Goal: Information Seeking & Learning: Learn about a topic

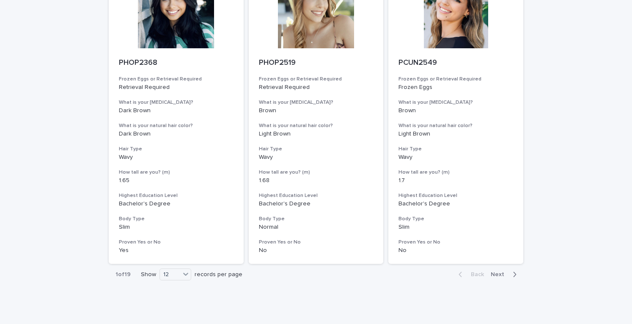
scroll to position [1034, 0]
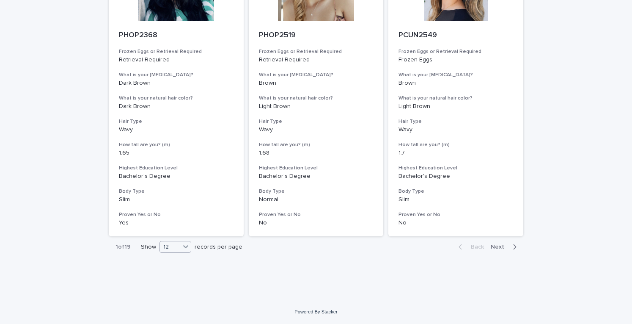
click at [187, 248] on div at bounding box center [186, 246] width 10 height 10
click at [182, 269] on div "24" at bounding box center [172, 268] width 31 height 10
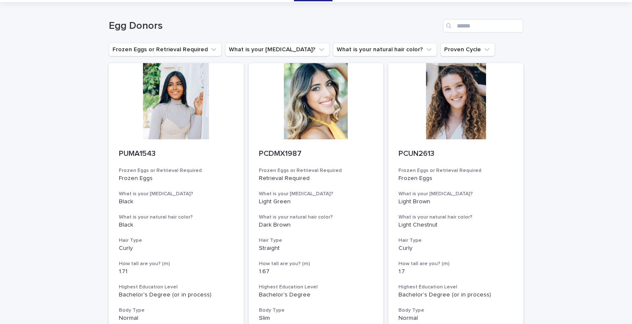
scroll to position [0, 0]
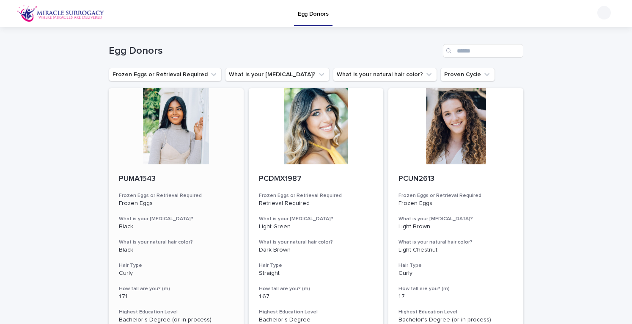
click at [155, 123] on div at bounding box center [176, 126] width 135 height 76
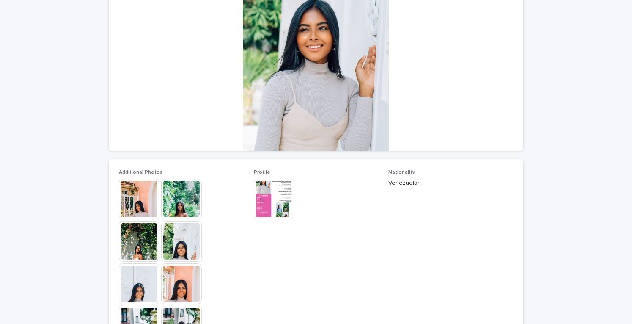
scroll to position [169, 0]
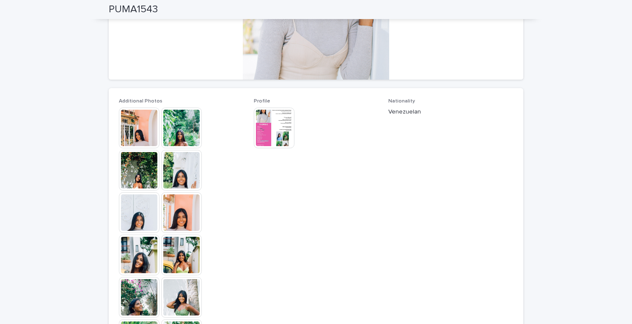
click at [141, 130] on img at bounding box center [139, 127] width 41 height 41
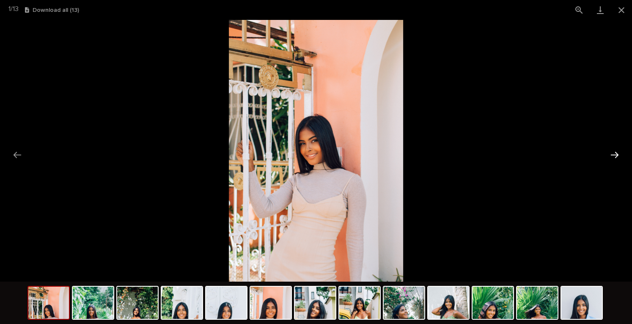
click at [616, 154] on button "Next slide" at bounding box center [615, 154] width 18 height 16
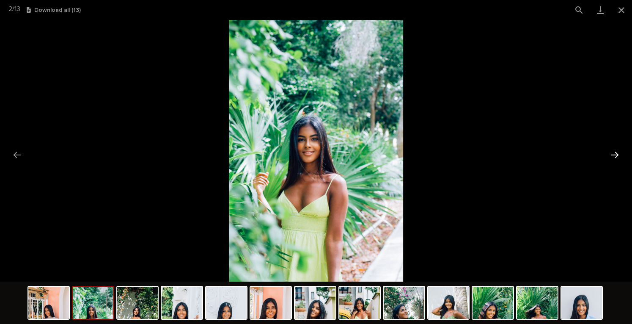
click at [616, 154] on button "Next slide" at bounding box center [615, 154] width 18 height 16
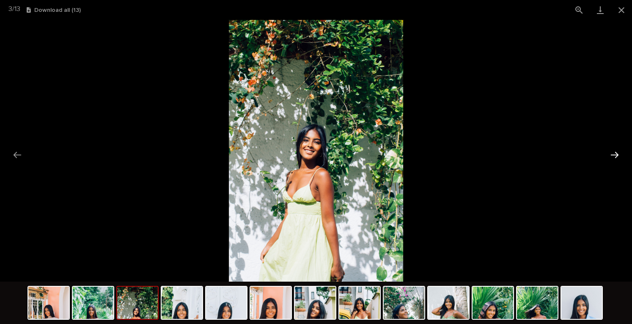
click at [616, 154] on button "Next slide" at bounding box center [615, 154] width 18 height 16
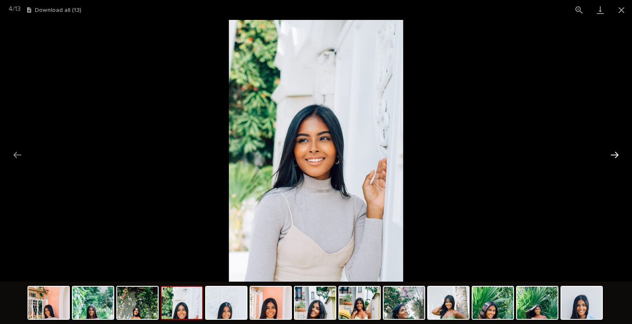
click at [616, 154] on button "Next slide" at bounding box center [615, 154] width 18 height 16
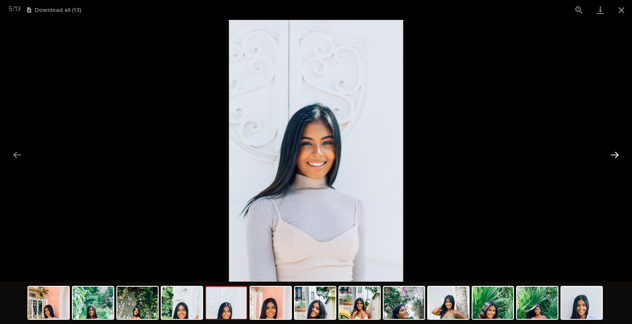
click at [616, 154] on button "Next slide" at bounding box center [615, 154] width 18 height 16
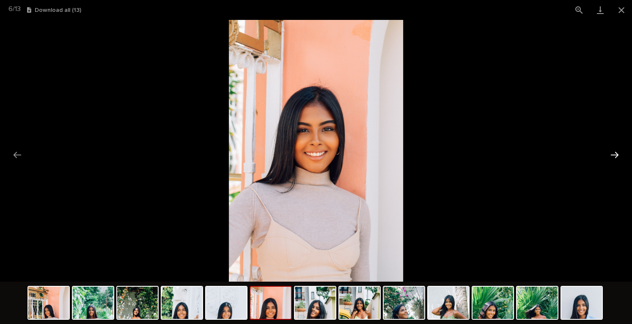
click at [616, 154] on button "Next slide" at bounding box center [615, 154] width 18 height 16
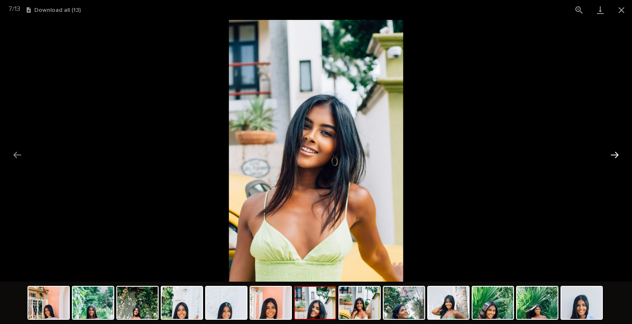
click at [616, 154] on button "Next slide" at bounding box center [615, 154] width 18 height 16
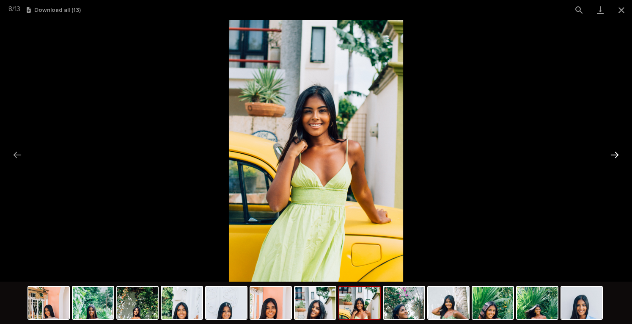
click at [616, 154] on button "Next slide" at bounding box center [615, 154] width 18 height 16
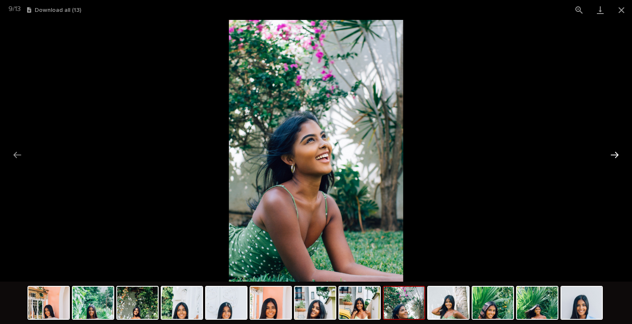
click at [616, 154] on button "Next slide" at bounding box center [615, 154] width 18 height 16
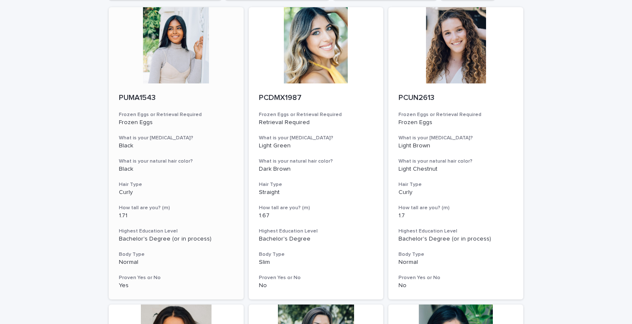
scroll to position [85, 0]
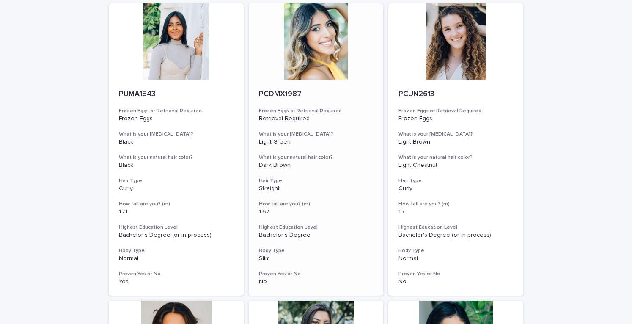
click at [324, 47] on div at bounding box center [316, 41] width 135 height 76
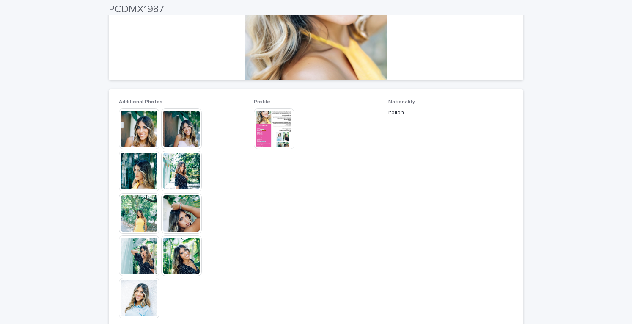
scroll to position [169, 0]
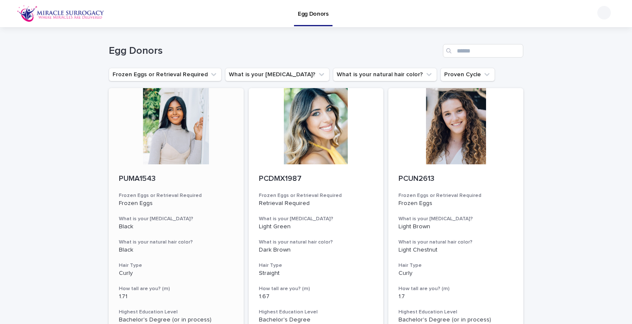
click at [155, 125] on div at bounding box center [176, 126] width 135 height 76
click at [428, 129] on div at bounding box center [455, 126] width 135 height 76
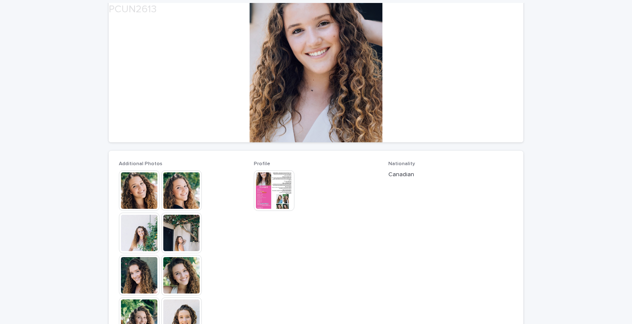
scroll to position [127, 0]
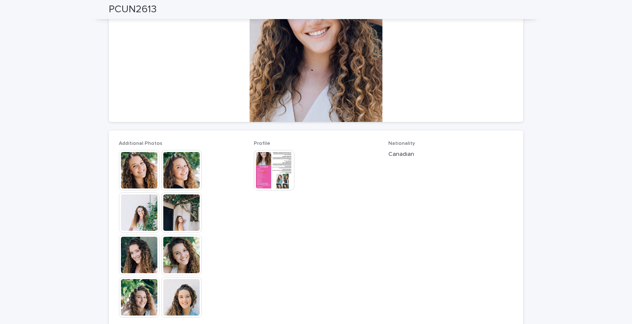
click at [131, 165] on img at bounding box center [139, 170] width 41 height 41
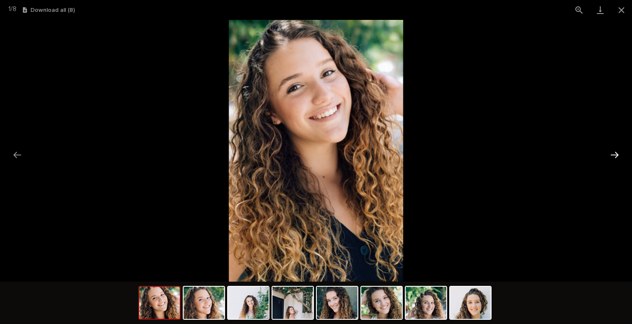
click at [615, 152] on button "Next slide" at bounding box center [615, 154] width 18 height 16
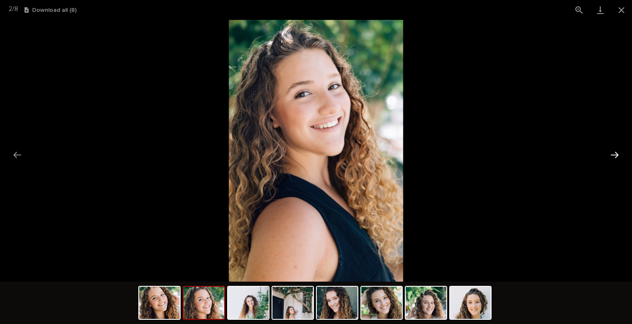
click at [615, 152] on button "Next slide" at bounding box center [615, 154] width 18 height 16
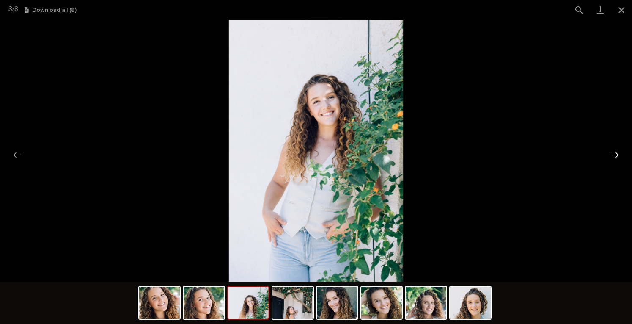
click at [615, 152] on button "Next slide" at bounding box center [615, 154] width 18 height 16
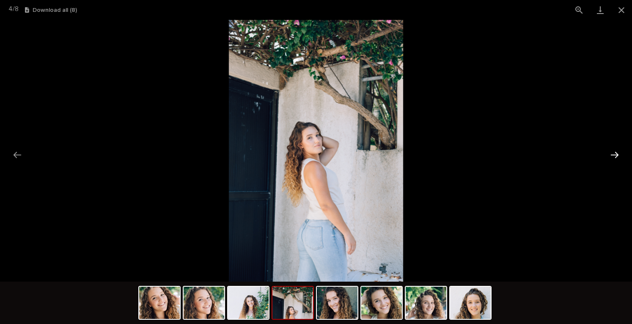
click at [615, 152] on button "Next slide" at bounding box center [615, 154] width 18 height 16
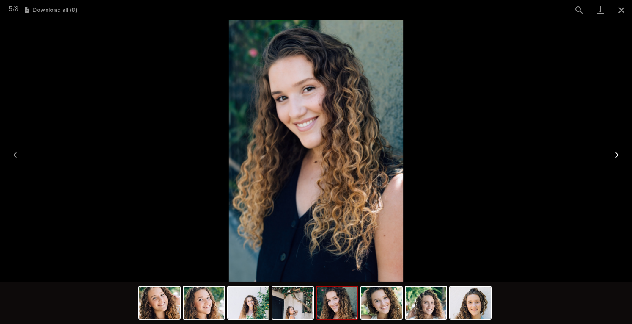
click at [615, 152] on button "Next slide" at bounding box center [615, 154] width 18 height 16
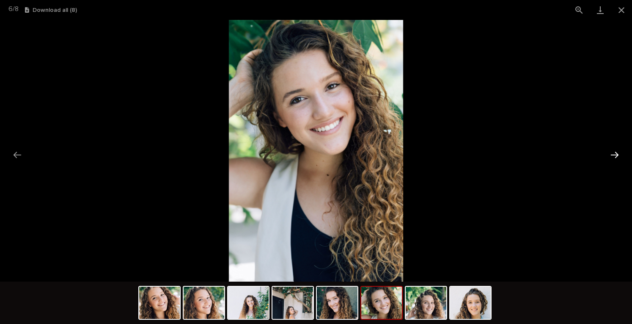
click at [615, 152] on button "Next slide" at bounding box center [615, 154] width 18 height 16
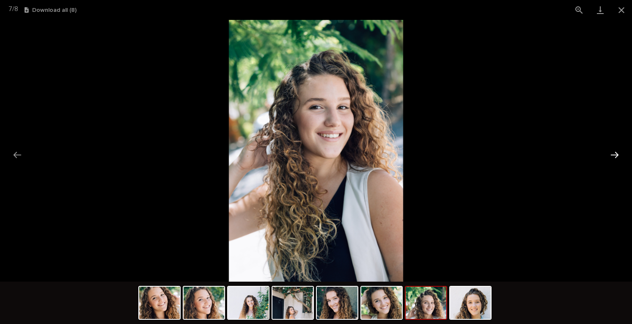
click at [615, 152] on button "Next slide" at bounding box center [615, 154] width 18 height 16
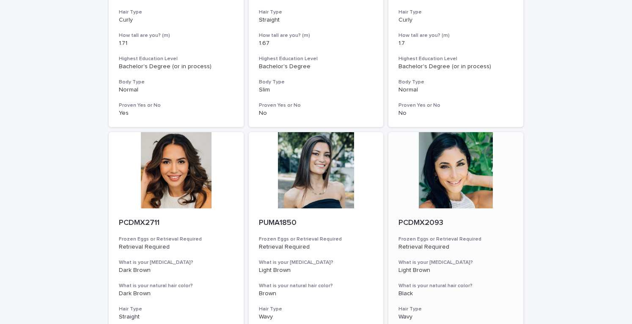
scroll to position [296, 0]
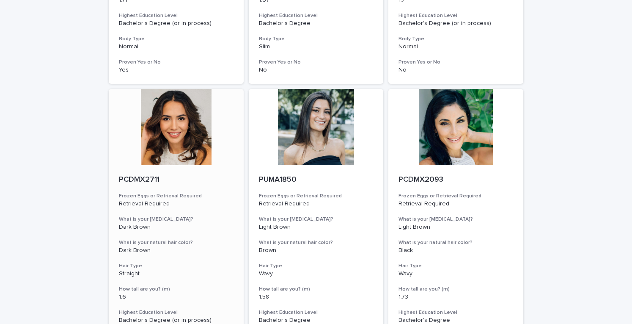
click at [169, 136] on div at bounding box center [176, 127] width 135 height 76
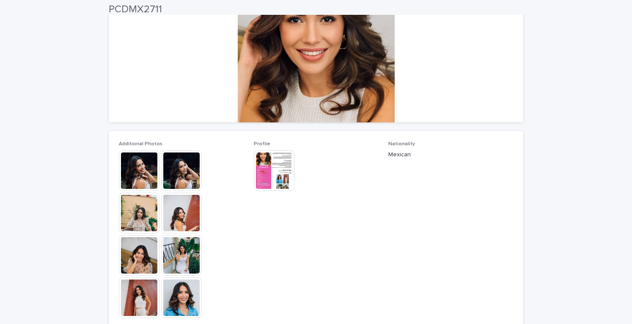
scroll to position [127, 0]
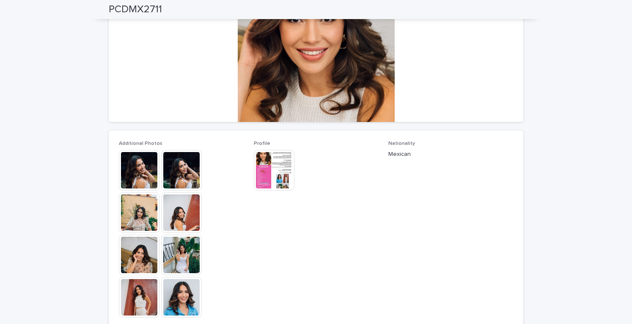
click at [136, 173] on img at bounding box center [139, 170] width 41 height 41
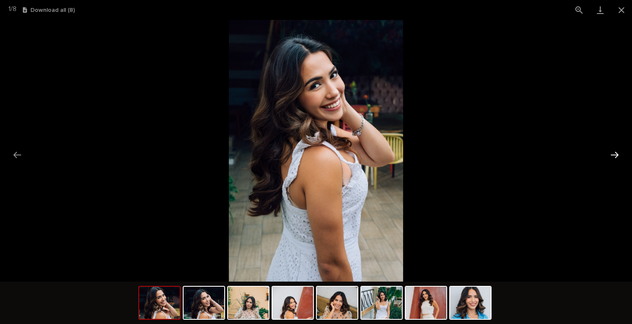
click at [612, 155] on button "Next slide" at bounding box center [615, 154] width 18 height 16
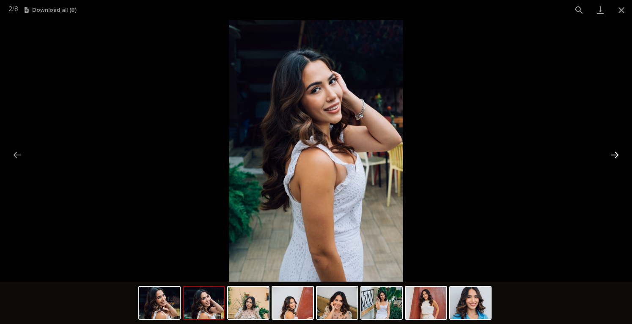
click at [612, 155] on button "Next slide" at bounding box center [615, 154] width 18 height 16
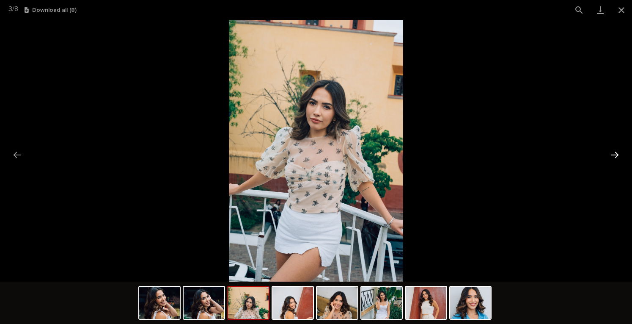
click at [612, 155] on button "Next slide" at bounding box center [615, 154] width 18 height 16
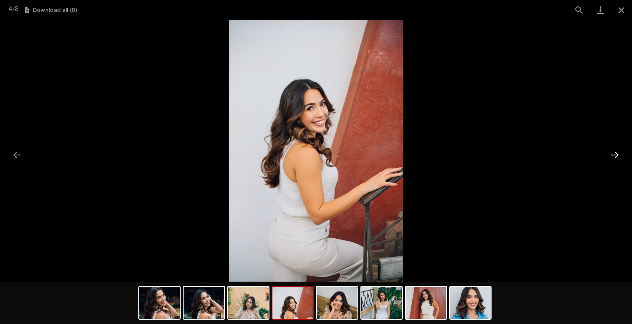
click at [612, 155] on button "Next slide" at bounding box center [615, 154] width 18 height 16
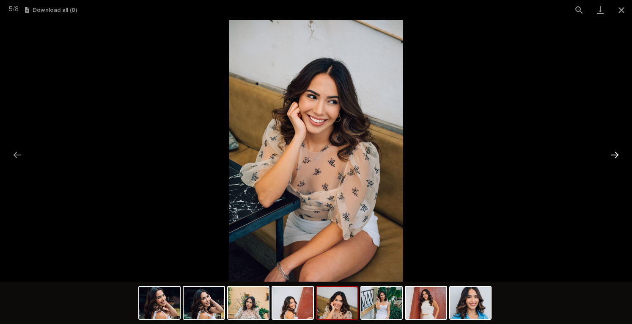
click at [612, 155] on button "Next slide" at bounding box center [615, 154] width 18 height 16
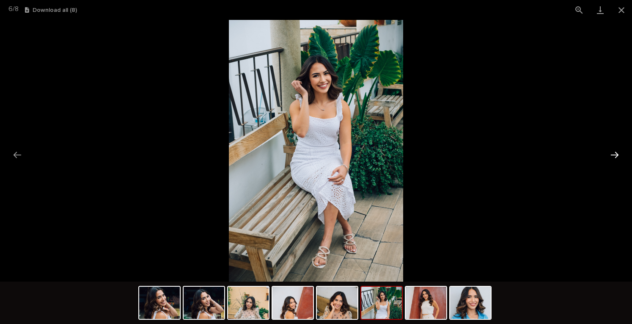
click at [612, 155] on button "Next slide" at bounding box center [615, 154] width 18 height 16
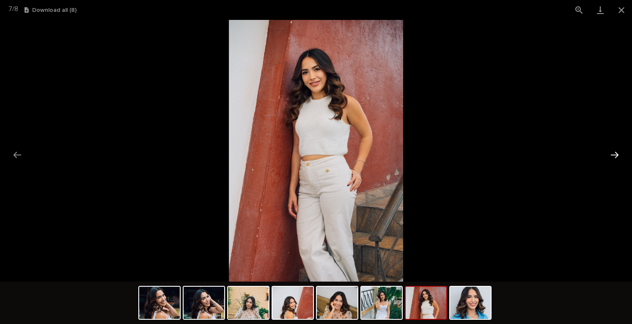
click at [612, 155] on button "Next slide" at bounding box center [615, 154] width 18 height 16
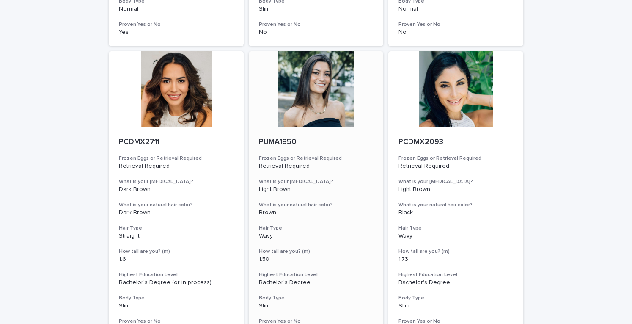
scroll to position [338, 0]
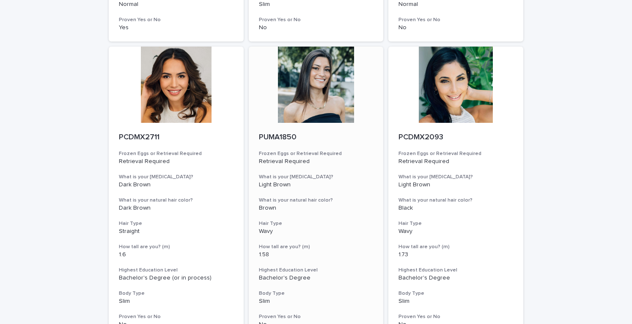
click at [316, 106] on div at bounding box center [316, 85] width 135 height 76
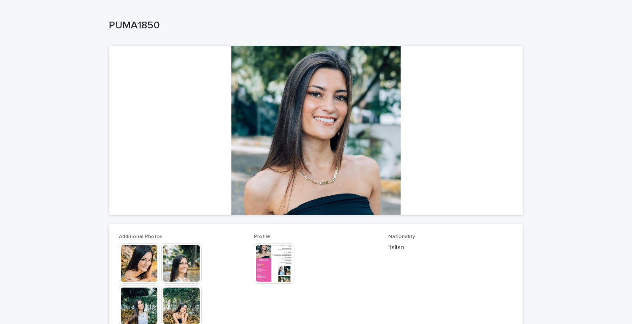
scroll to position [169, 0]
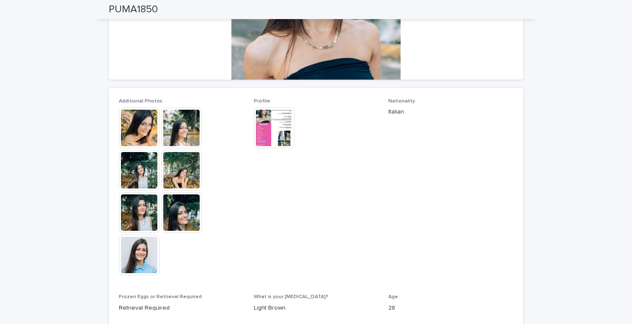
click at [263, 123] on img at bounding box center [274, 127] width 41 height 41
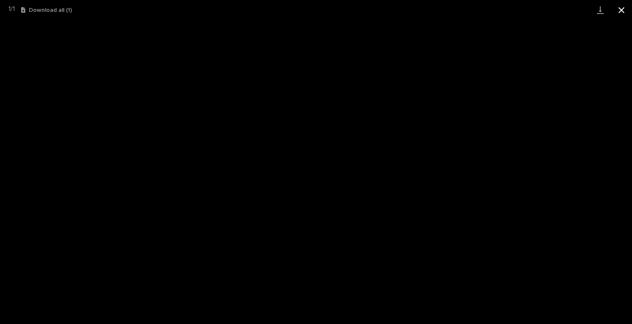
click at [626, 14] on button "Close gallery" at bounding box center [621, 10] width 21 height 20
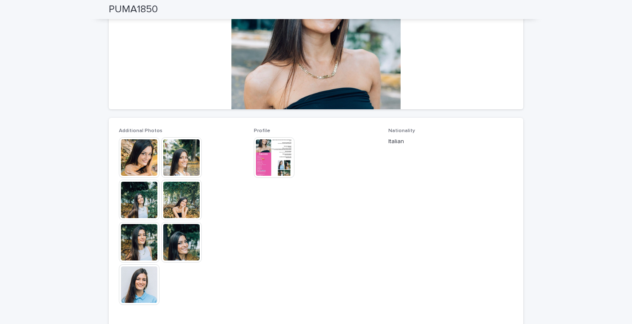
scroll to position [184, 0]
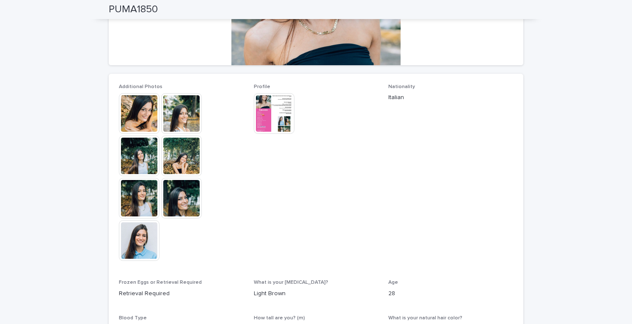
click at [146, 114] on img at bounding box center [139, 113] width 41 height 41
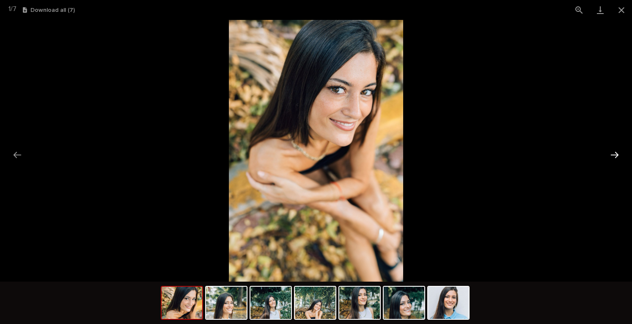
click at [611, 162] on button "Next slide" at bounding box center [615, 154] width 18 height 16
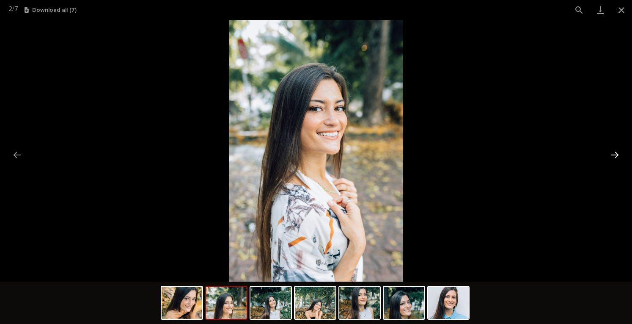
click at [611, 162] on button "Next slide" at bounding box center [615, 154] width 18 height 16
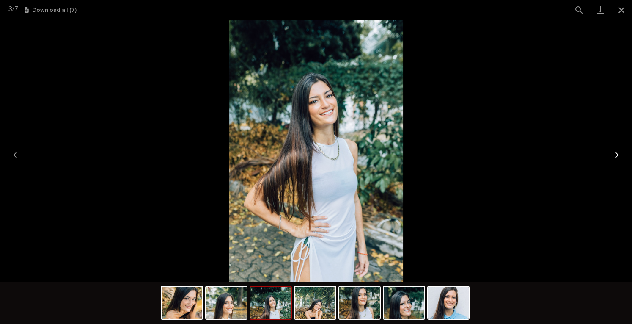
click at [611, 162] on button "Next slide" at bounding box center [615, 154] width 18 height 16
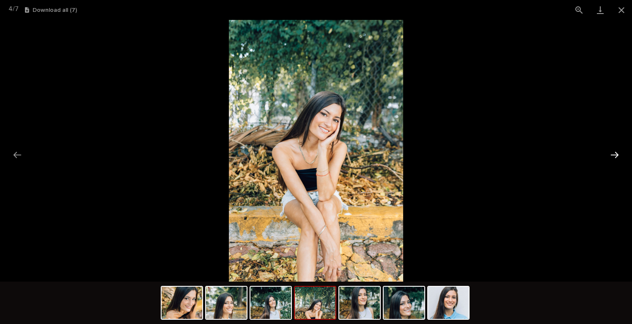
click at [611, 162] on button "Next slide" at bounding box center [615, 154] width 18 height 16
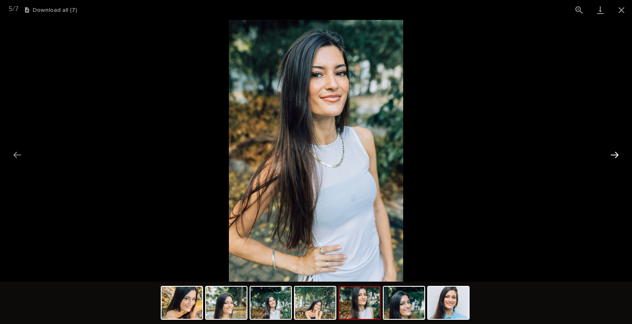
click at [611, 162] on button "Next slide" at bounding box center [615, 154] width 18 height 16
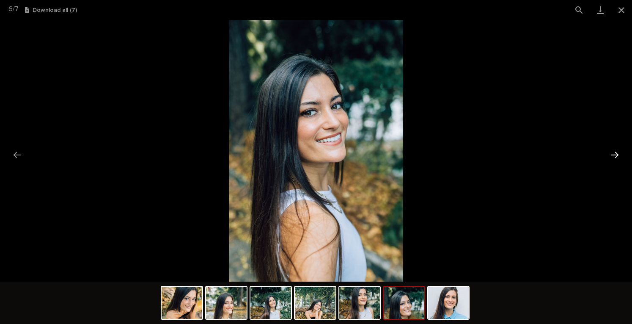
click at [611, 162] on button "Next slide" at bounding box center [615, 154] width 18 height 16
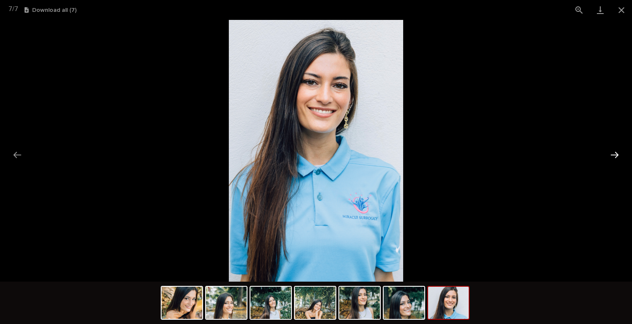
click at [611, 162] on button "Next slide" at bounding box center [615, 154] width 18 height 16
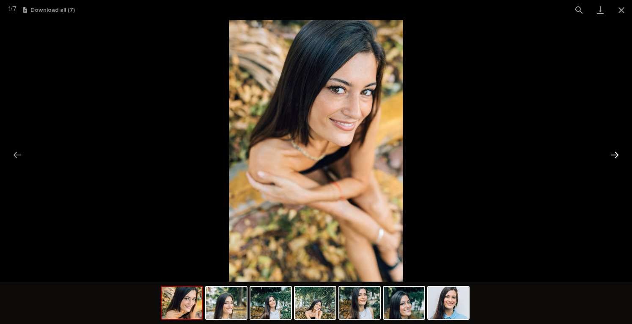
click at [611, 162] on button "Next slide" at bounding box center [615, 154] width 18 height 16
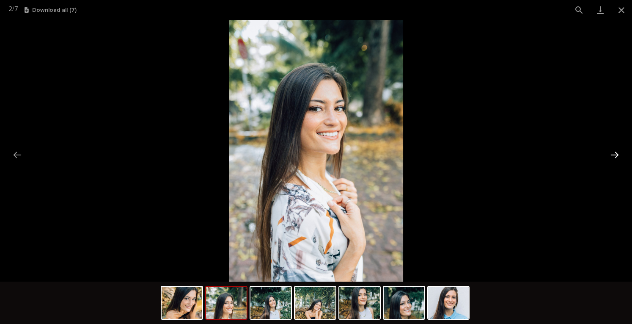
click at [611, 162] on button "Next slide" at bounding box center [615, 154] width 18 height 16
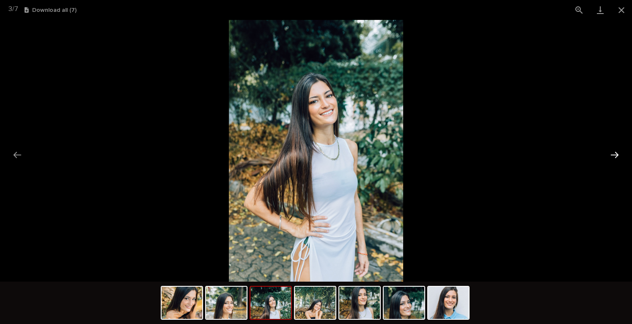
click at [611, 162] on button "Next slide" at bounding box center [615, 154] width 18 height 16
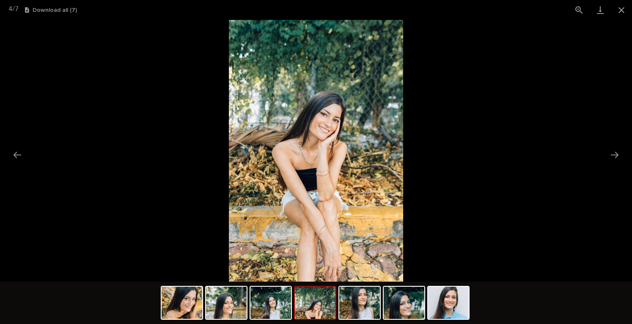
scroll to position [0, 0]
click at [283, 124] on img at bounding box center [316, 150] width 174 height 261
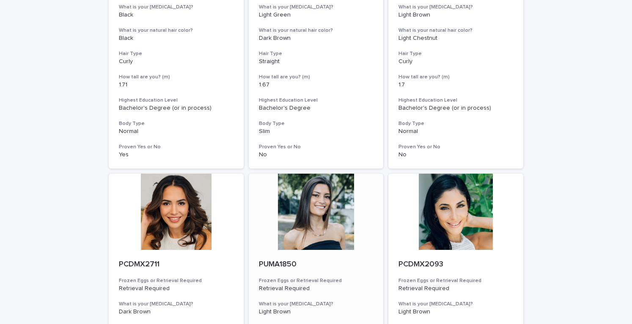
scroll to position [338, 0]
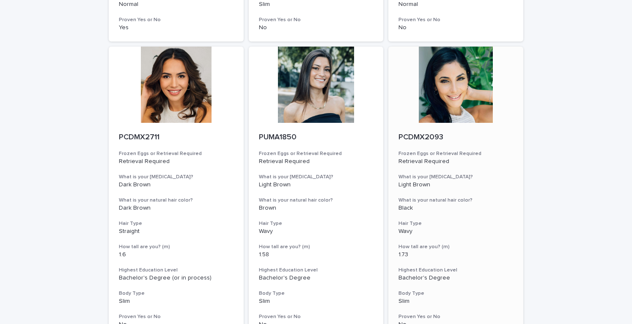
click at [444, 92] on div at bounding box center [455, 85] width 135 height 76
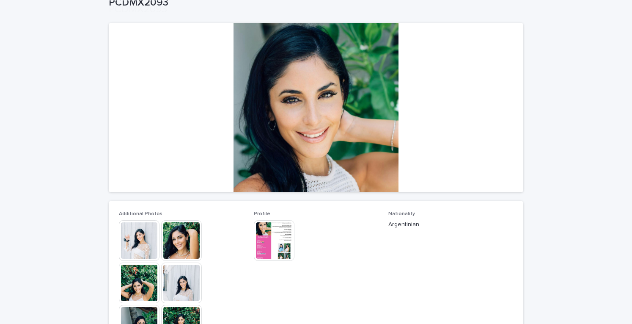
scroll to position [127, 0]
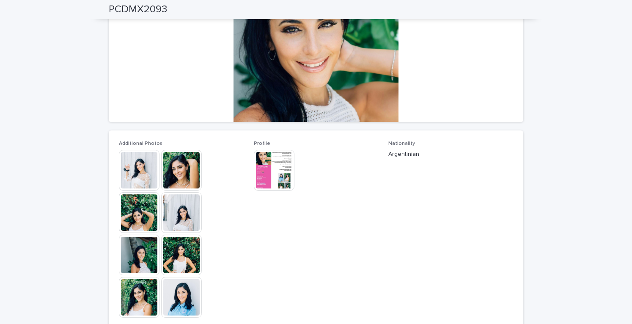
click at [283, 173] on img at bounding box center [274, 170] width 41 height 41
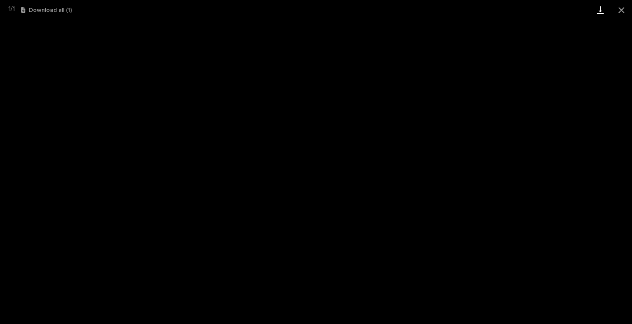
drag, startPoint x: 625, startPoint y: 9, endPoint x: 601, endPoint y: 19, distance: 26.7
click at [625, 8] on button "Close gallery" at bounding box center [621, 10] width 21 height 20
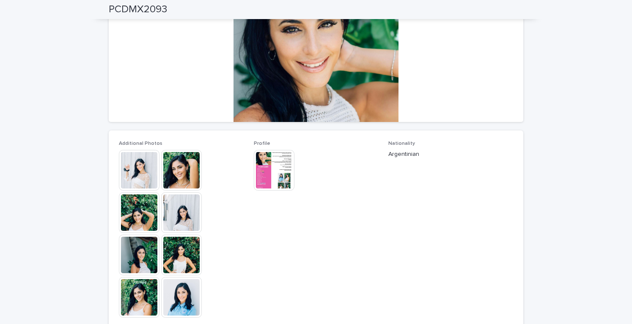
click at [132, 180] on img at bounding box center [139, 170] width 41 height 41
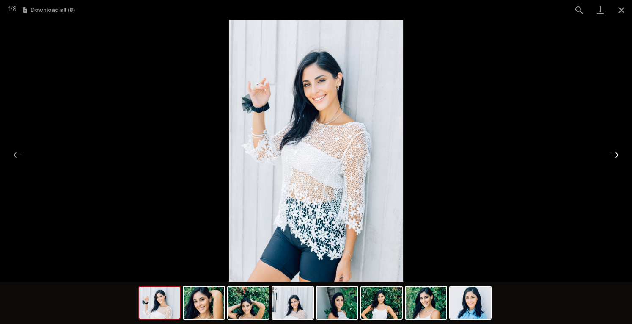
click at [613, 153] on button "Next slide" at bounding box center [615, 154] width 18 height 16
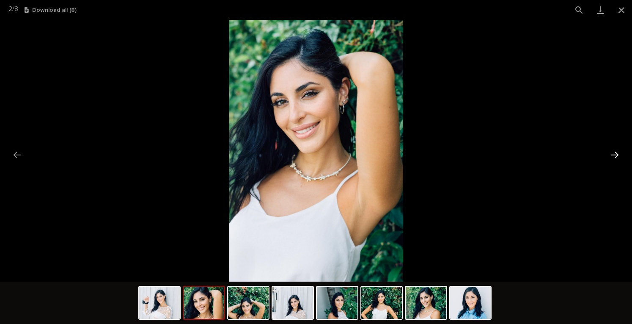
click at [613, 153] on button "Next slide" at bounding box center [615, 154] width 18 height 16
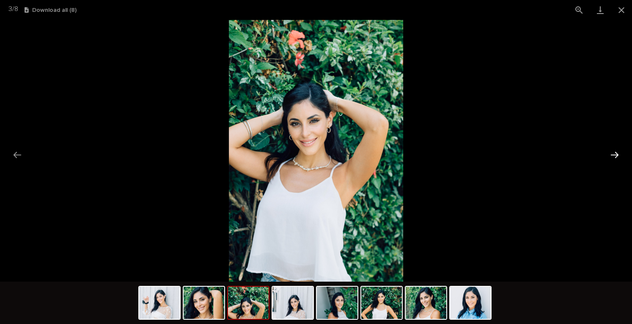
click at [613, 153] on button "Next slide" at bounding box center [615, 154] width 18 height 16
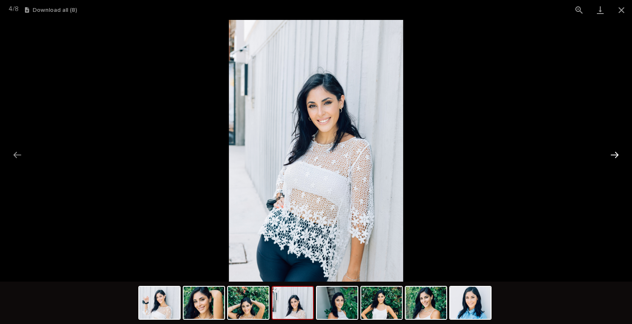
click at [613, 153] on button "Next slide" at bounding box center [615, 154] width 18 height 16
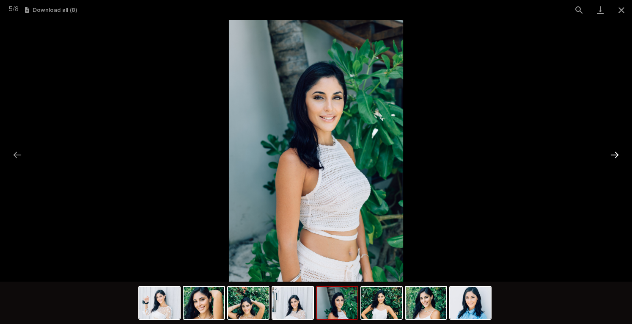
click at [613, 153] on button "Next slide" at bounding box center [615, 154] width 18 height 16
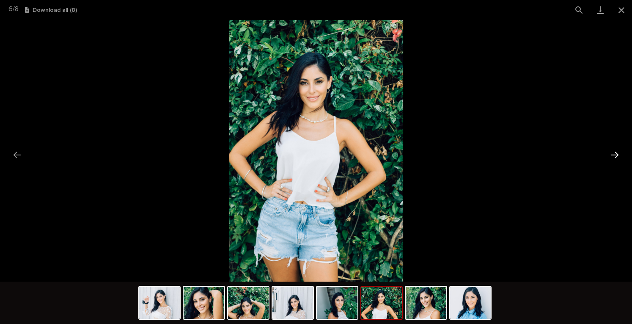
click at [613, 153] on button "Next slide" at bounding box center [615, 154] width 18 height 16
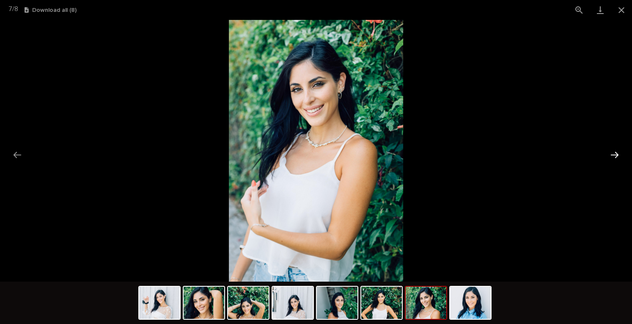
click at [613, 153] on button "Next slide" at bounding box center [615, 154] width 18 height 16
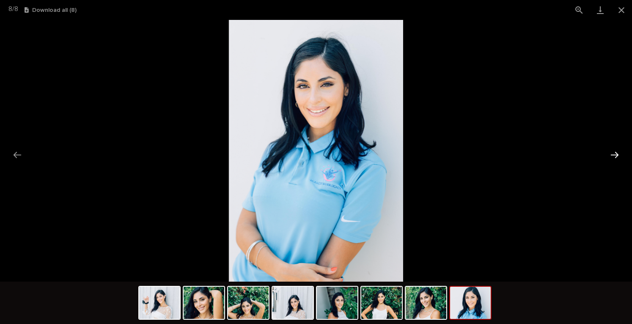
click at [615, 150] on button "Next slide" at bounding box center [615, 154] width 18 height 16
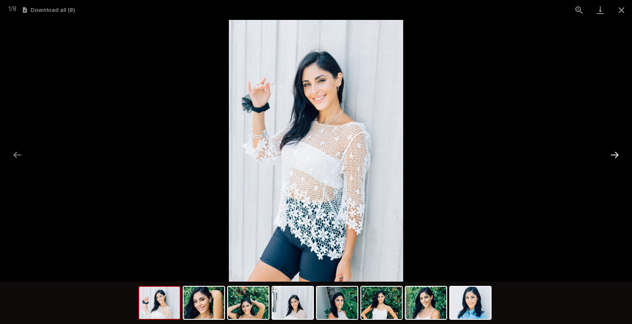
click at [615, 149] on button "Next slide" at bounding box center [615, 154] width 18 height 16
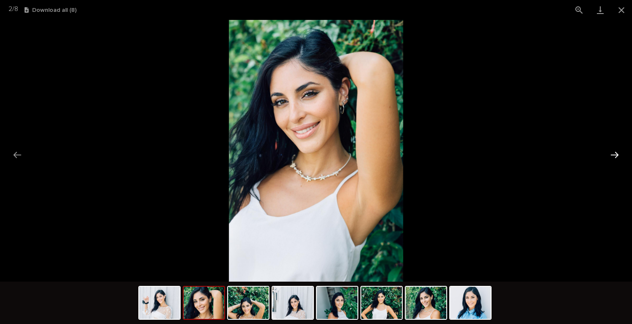
click at [615, 149] on button "Next slide" at bounding box center [615, 154] width 18 height 16
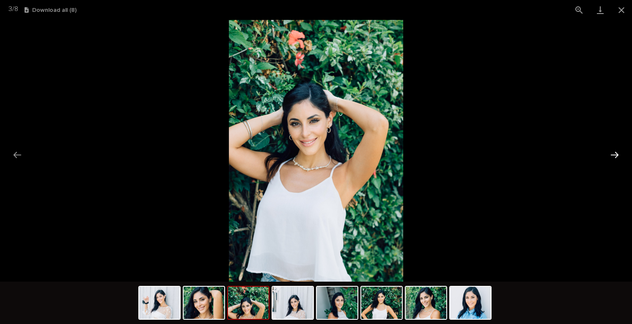
click at [615, 149] on button "Next slide" at bounding box center [615, 154] width 18 height 16
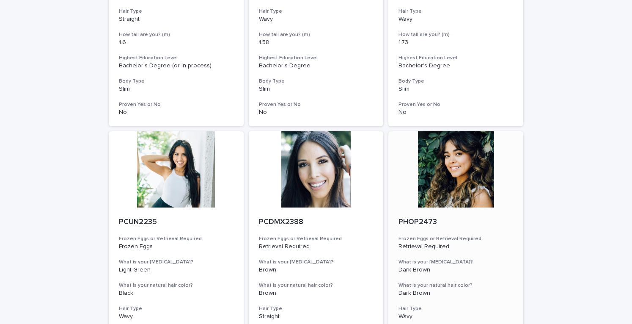
scroll to position [592, 0]
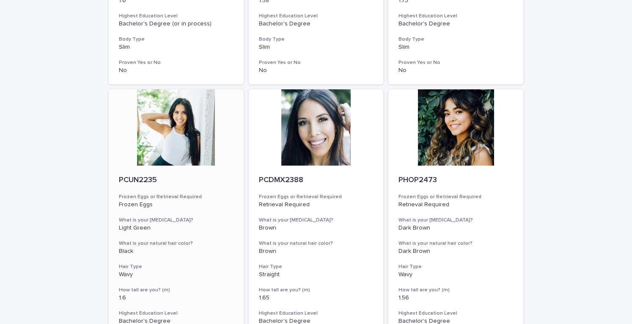
click at [177, 156] on div at bounding box center [176, 127] width 135 height 76
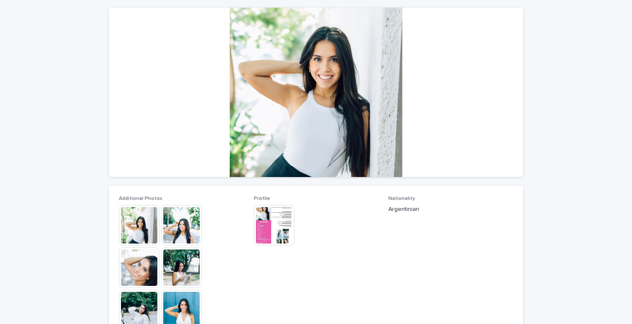
scroll to position [127, 0]
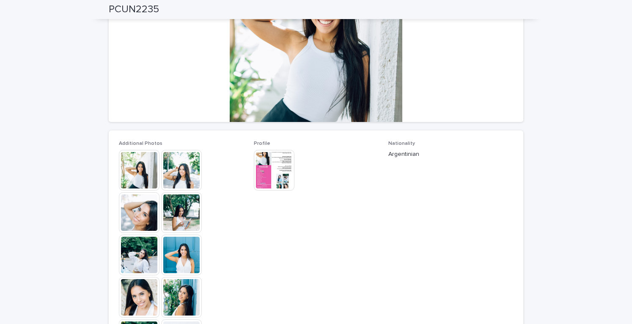
click at [141, 163] on img at bounding box center [139, 170] width 41 height 41
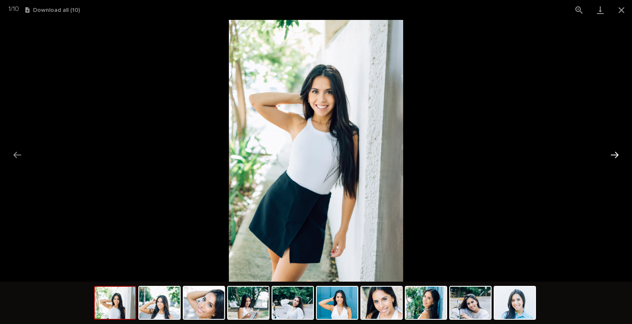
click at [620, 154] on button "Next slide" at bounding box center [615, 154] width 18 height 16
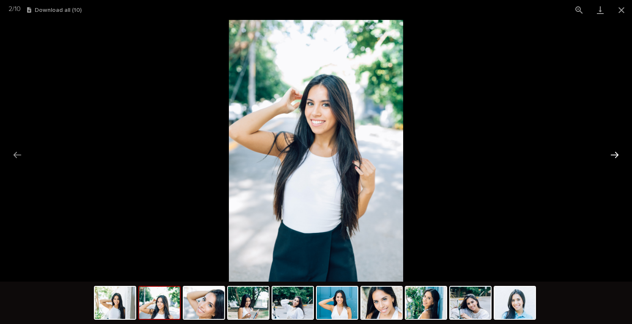
click at [620, 154] on button "Next slide" at bounding box center [615, 154] width 18 height 16
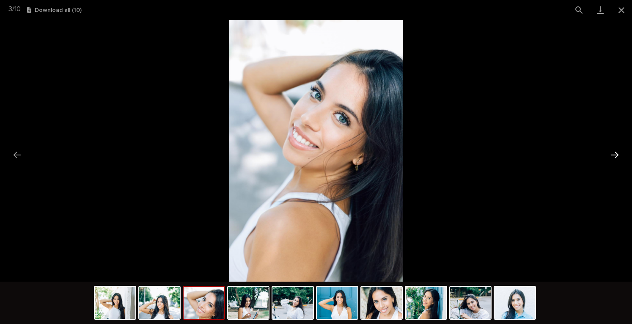
click at [620, 154] on button "Next slide" at bounding box center [615, 154] width 18 height 16
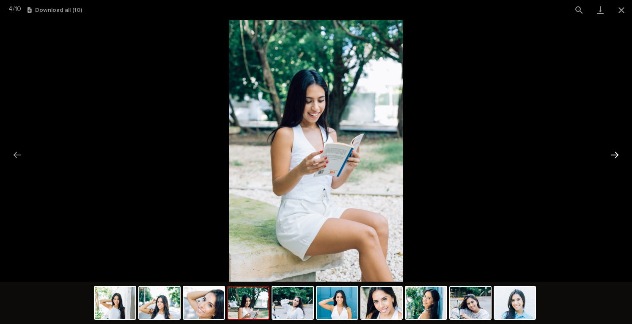
click at [620, 154] on button "Next slide" at bounding box center [615, 154] width 18 height 16
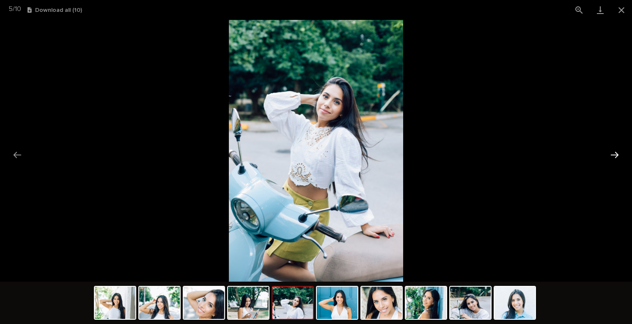
click at [620, 154] on button "Next slide" at bounding box center [615, 154] width 18 height 16
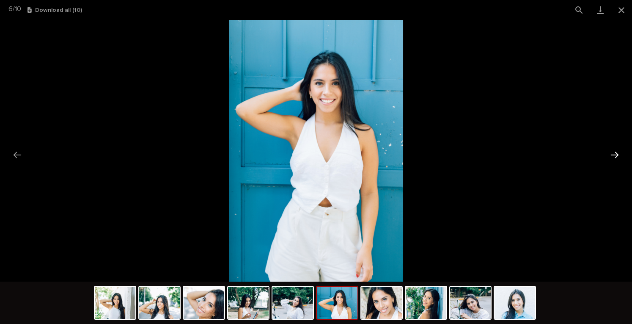
click at [623, 156] on button "Next slide" at bounding box center [615, 154] width 18 height 16
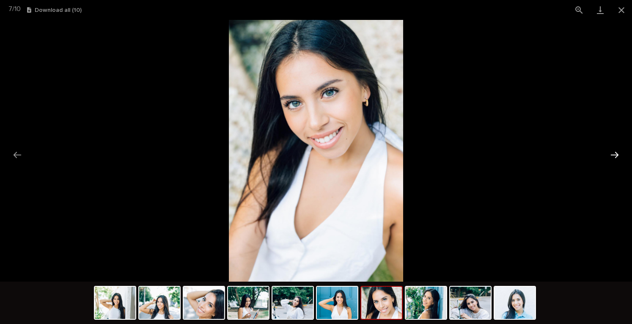
click at [623, 155] on button "Next slide" at bounding box center [615, 154] width 18 height 16
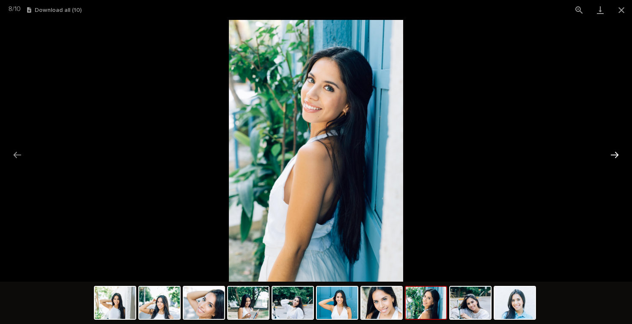
click at [623, 155] on button "Next slide" at bounding box center [615, 154] width 18 height 16
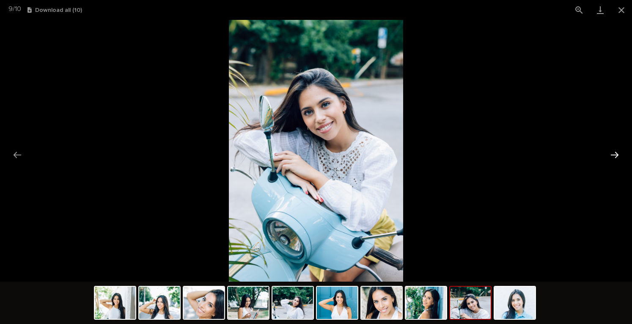
click at [623, 155] on button "Next slide" at bounding box center [615, 154] width 18 height 16
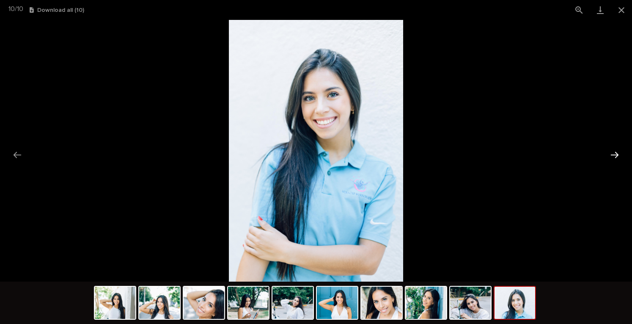
click at [623, 154] on button "Next slide" at bounding box center [615, 154] width 18 height 16
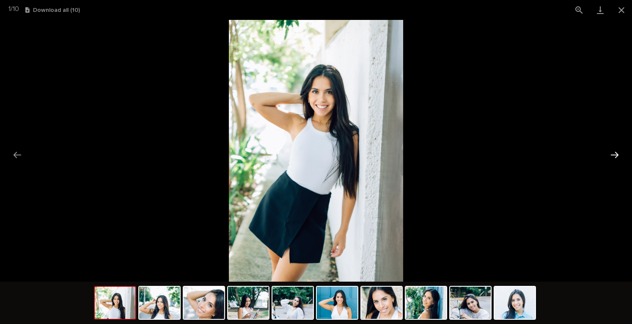
click at [623, 154] on button "Next slide" at bounding box center [615, 154] width 18 height 16
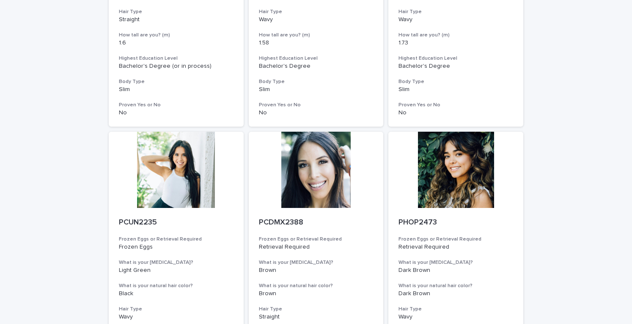
scroll to position [677, 0]
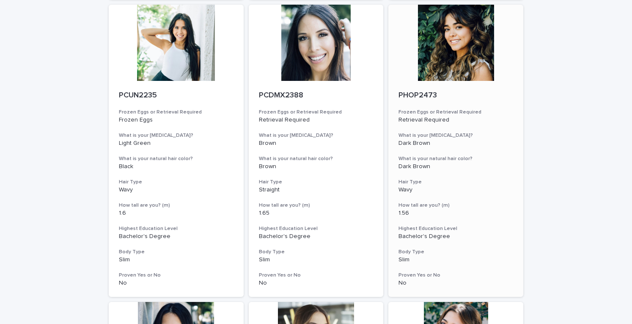
click at [458, 48] on div at bounding box center [455, 43] width 135 height 76
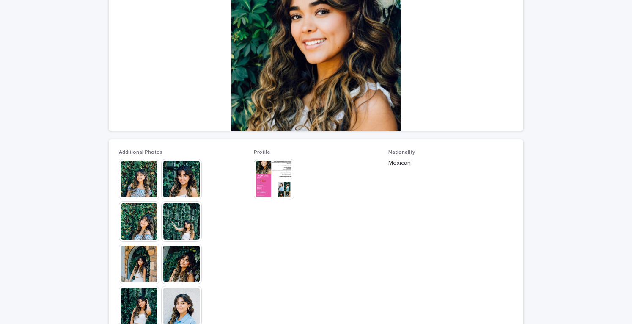
scroll to position [127, 0]
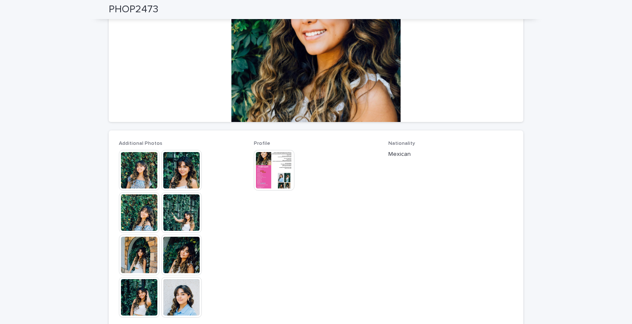
click at [132, 165] on img at bounding box center [139, 170] width 41 height 41
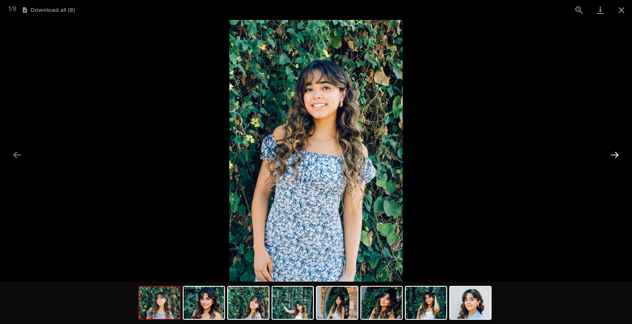
click at [613, 160] on button "Next slide" at bounding box center [615, 154] width 18 height 16
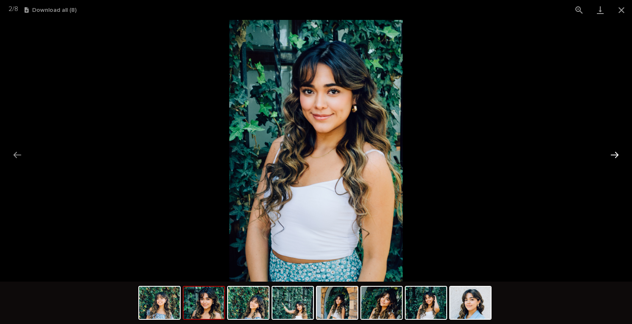
click at [613, 160] on button "Next slide" at bounding box center [615, 154] width 18 height 16
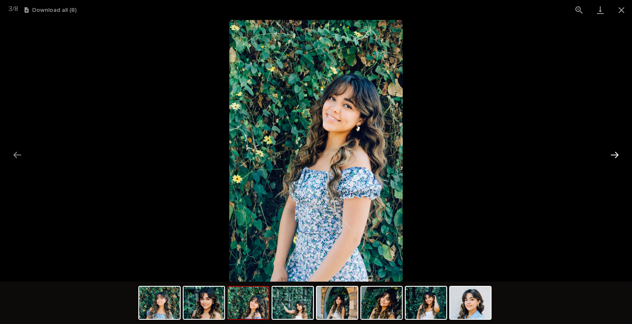
click at [613, 160] on button "Next slide" at bounding box center [615, 154] width 18 height 16
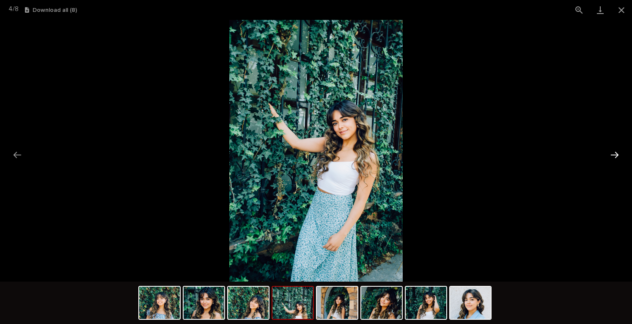
click at [613, 160] on button "Next slide" at bounding box center [615, 154] width 18 height 16
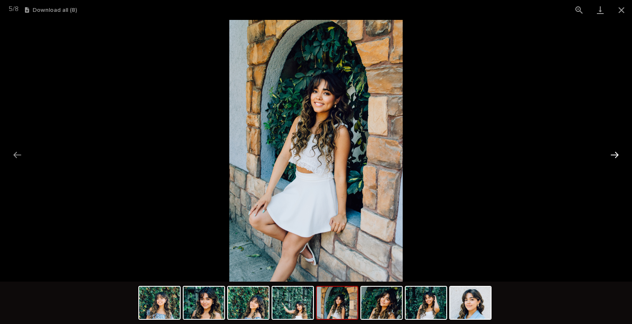
click at [613, 160] on button "Next slide" at bounding box center [615, 154] width 18 height 16
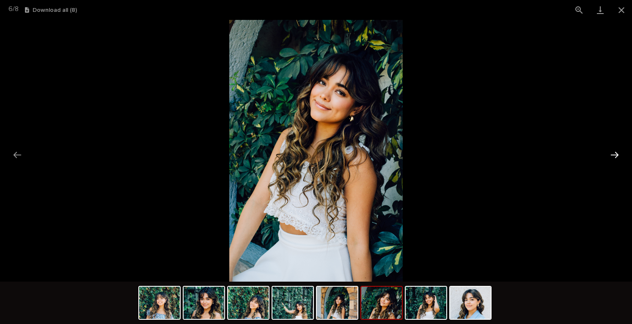
click at [613, 160] on button "Next slide" at bounding box center [615, 154] width 18 height 16
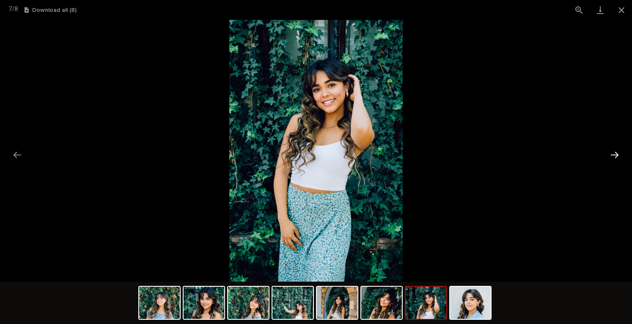
click at [613, 160] on button "Next slide" at bounding box center [615, 154] width 18 height 16
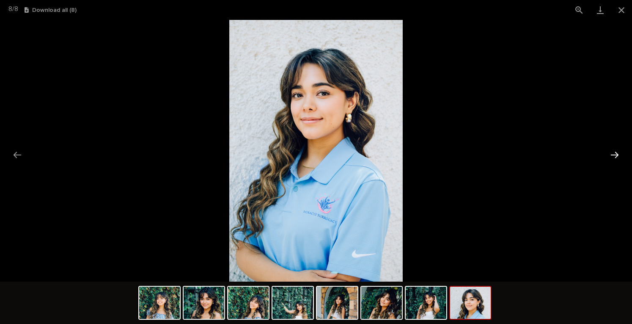
click at [613, 160] on button "Next slide" at bounding box center [615, 154] width 18 height 16
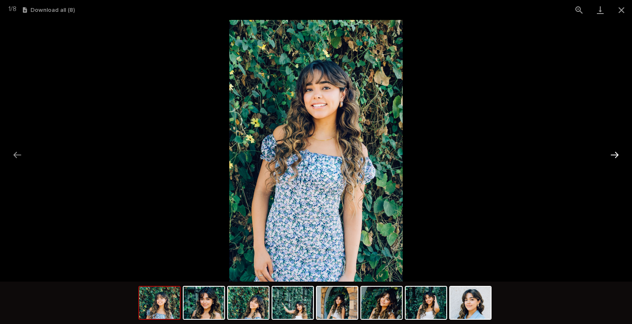
click at [613, 160] on button "Next slide" at bounding box center [615, 154] width 18 height 16
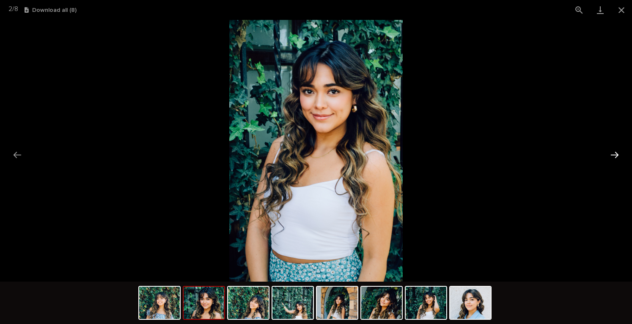
click at [613, 160] on button "Next slide" at bounding box center [615, 154] width 18 height 16
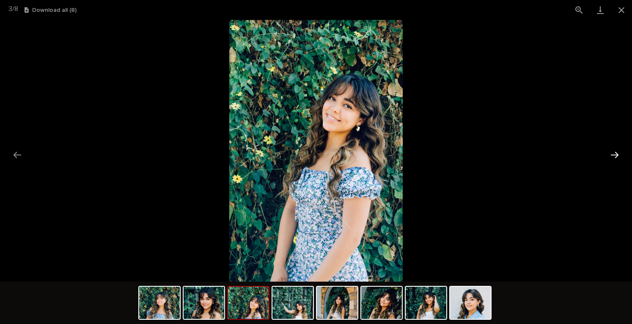
click at [613, 160] on button "Next slide" at bounding box center [615, 154] width 18 height 16
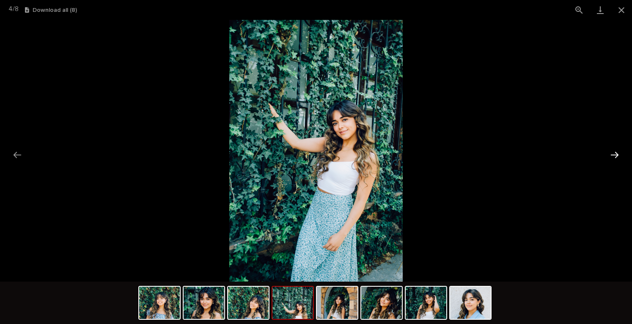
click at [613, 160] on button "Next slide" at bounding box center [615, 154] width 18 height 16
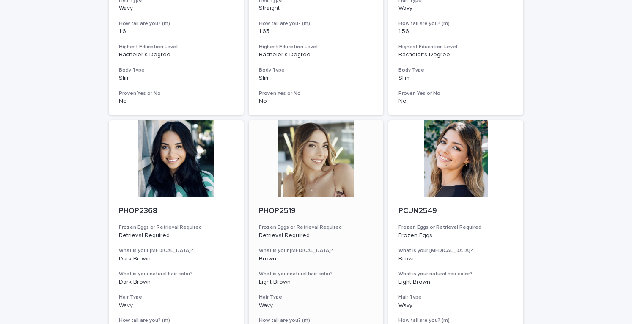
scroll to position [822, 0]
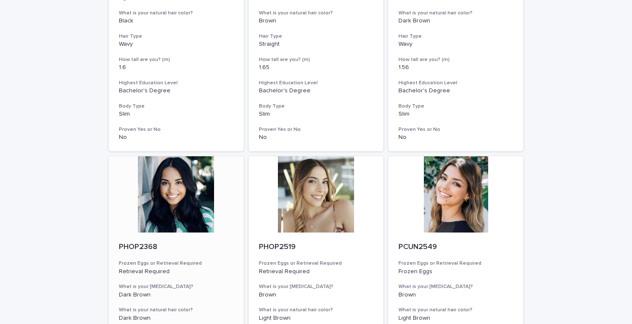
click at [173, 192] on div at bounding box center [176, 194] width 135 height 76
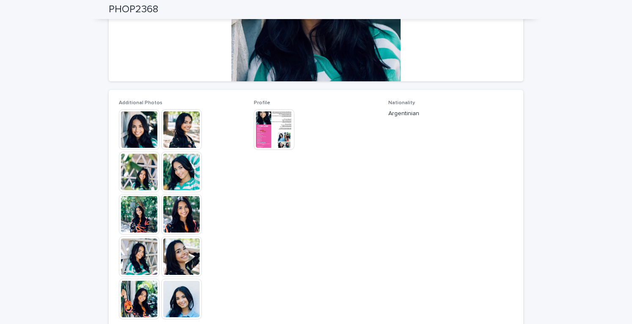
scroll to position [127, 0]
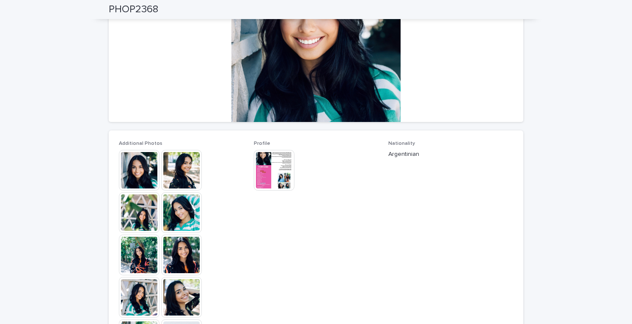
click at [138, 167] on img at bounding box center [139, 170] width 41 height 41
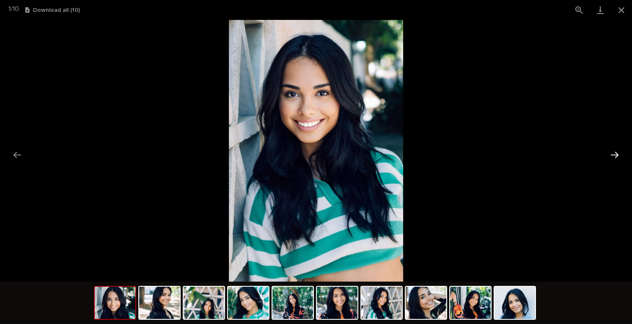
click at [619, 157] on button "Next slide" at bounding box center [615, 154] width 18 height 16
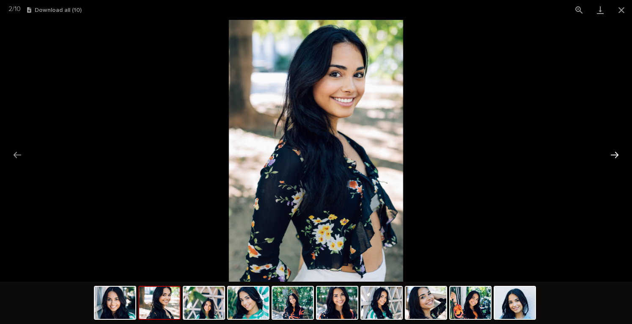
click at [619, 157] on button "Next slide" at bounding box center [615, 154] width 18 height 16
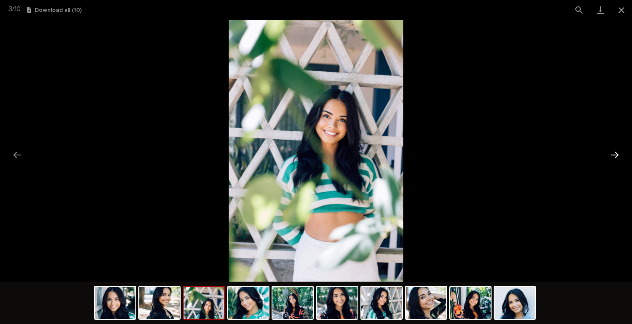
click at [619, 157] on button "Next slide" at bounding box center [615, 154] width 18 height 16
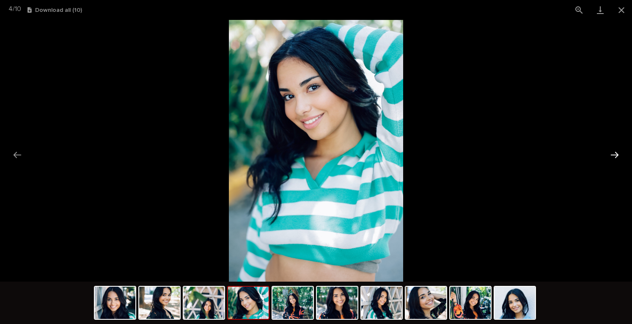
click at [619, 157] on button "Next slide" at bounding box center [615, 154] width 18 height 16
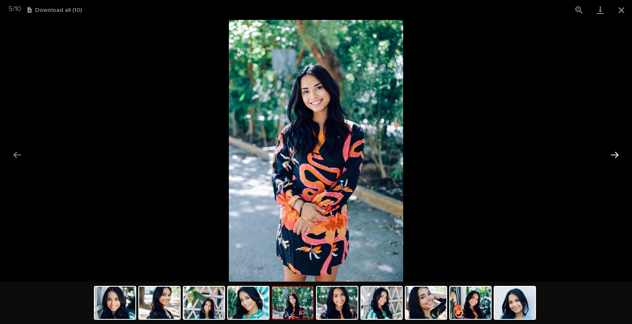
click at [619, 157] on button "Next slide" at bounding box center [615, 154] width 18 height 16
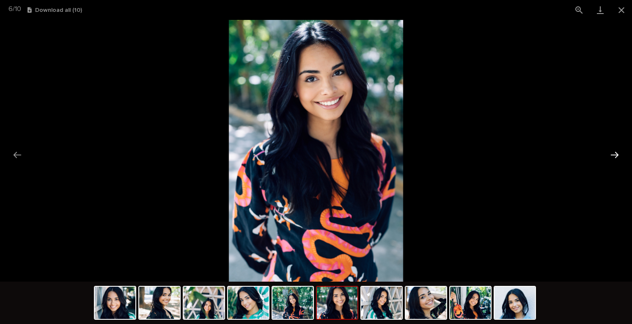
click at [619, 157] on button "Next slide" at bounding box center [615, 154] width 18 height 16
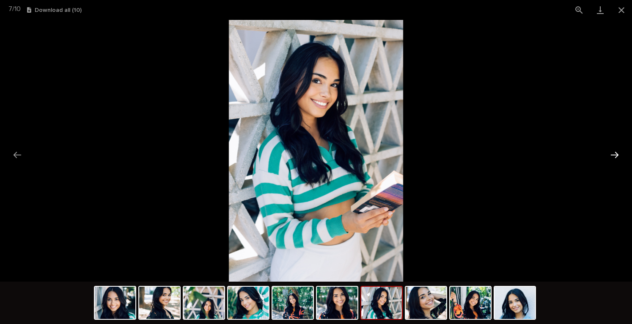
click at [619, 157] on button "Next slide" at bounding box center [615, 154] width 18 height 16
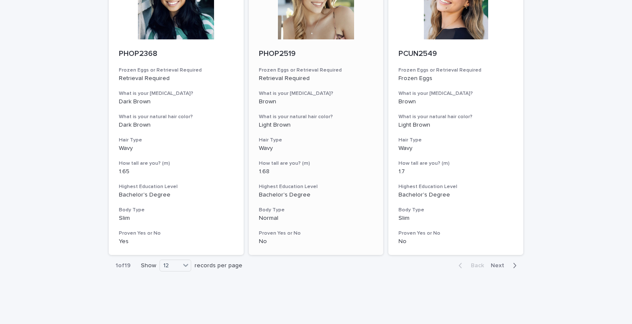
scroll to position [931, 0]
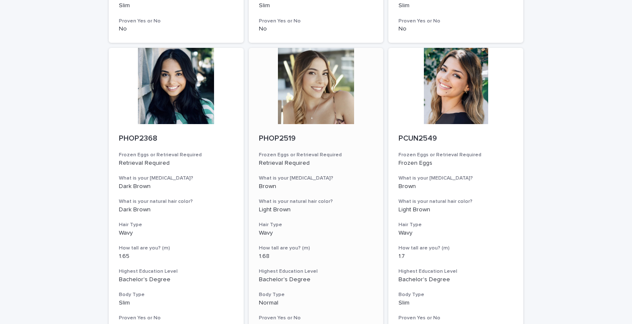
click at [326, 95] on div at bounding box center [316, 86] width 135 height 76
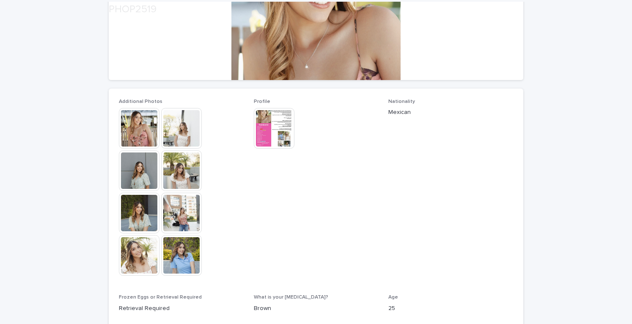
scroll to position [169, 0]
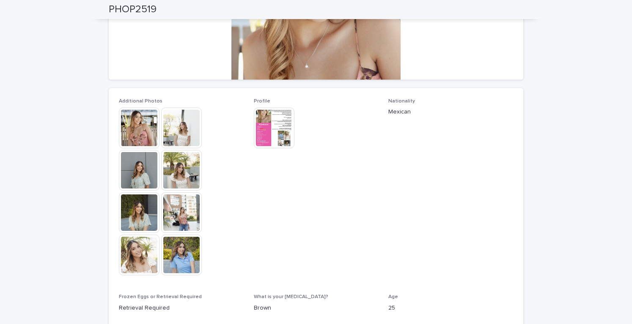
click at [150, 130] on img at bounding box center [139, 127] width 41 height 41
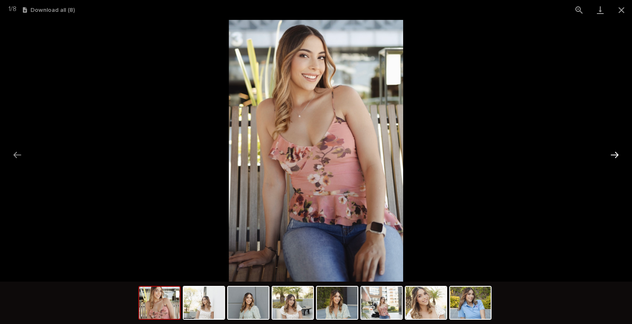
click at [619, 154] on button "Next slide" at bounding box center [615, 154] width 18 height 16
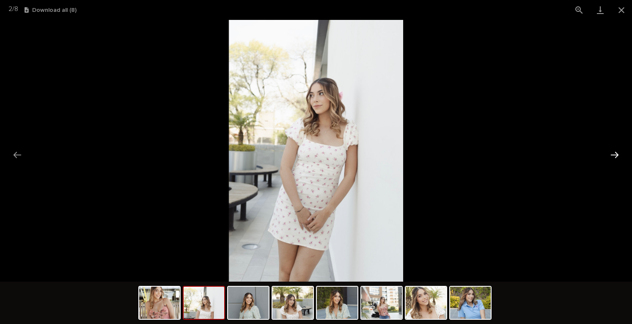
click at [618, 156] on button "Next slide" at bounding box center [615, 154] width 18 height 16
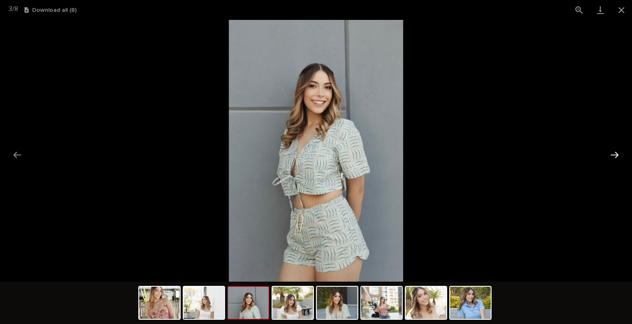
click at [618, 156] on button "Next slide" at bounding box center [615, 154] width 18 height 16
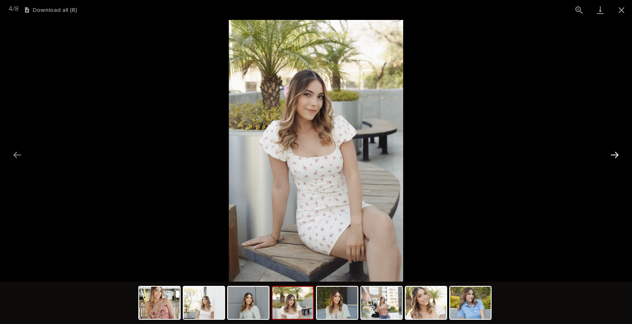
click at [618, 156] on button "Next slide" at bounding box center [615, 154] width 18 height 16
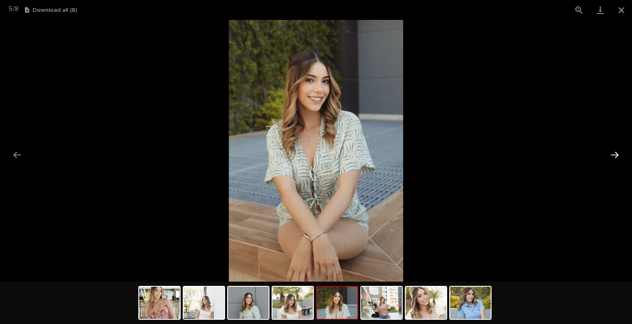
click at [618, 156] on button "Next slide" at bounding box center [615, 154] width 18 height 16
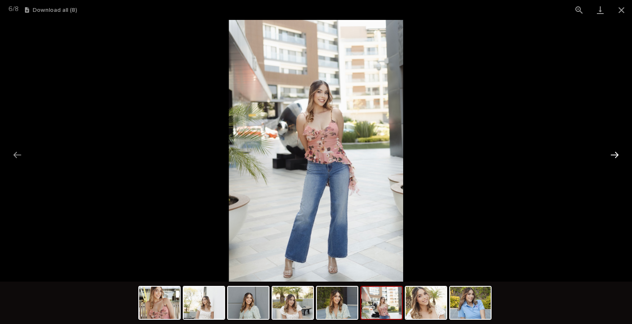
click at [618, 156] on button "Next slide" at bounding box center [615, 154] width 18 height 16
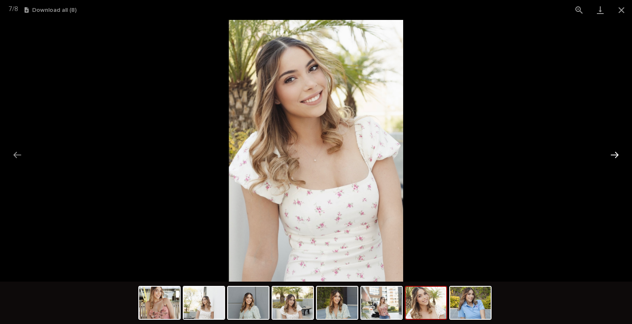
click at [618, 156] on button "Next slide" at bounding box center [615, 154] width 18 height 16
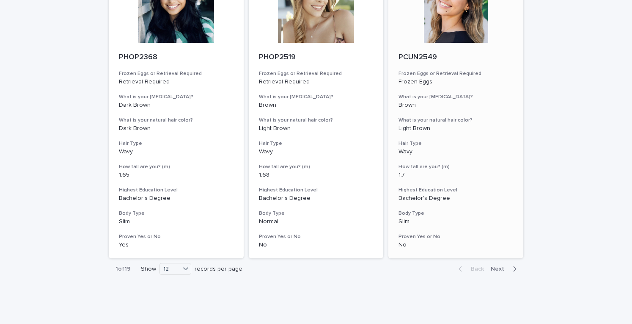
scroll to position [1034, 0]
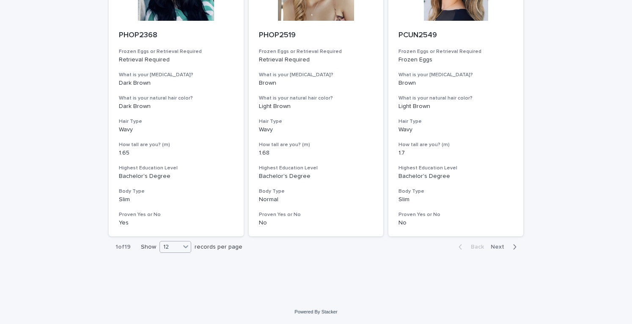
click at [173, 247] on div "12" at bounding box center [170, 246] width 20 height 9
click at [172, 269] on div "24" at bounding box center [172, 268] width 31 height 10
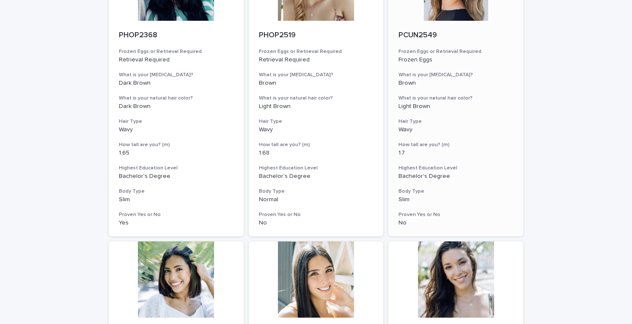
scroll to position [907, 0]
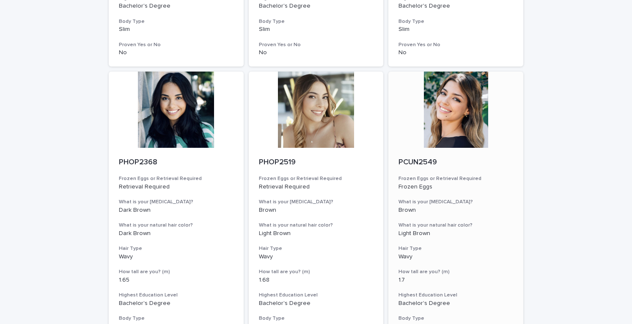
click at [456, 133] on div at bounding box center [455, 109] width 135 height 76
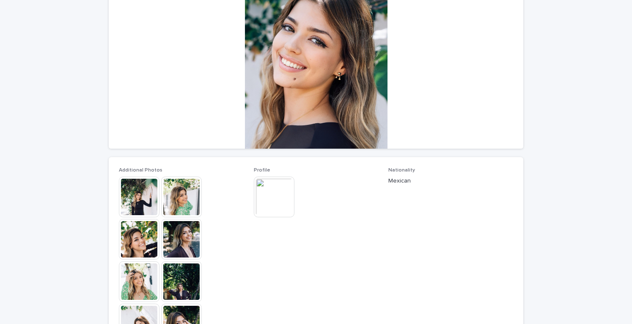
scroll to position [127, 0]
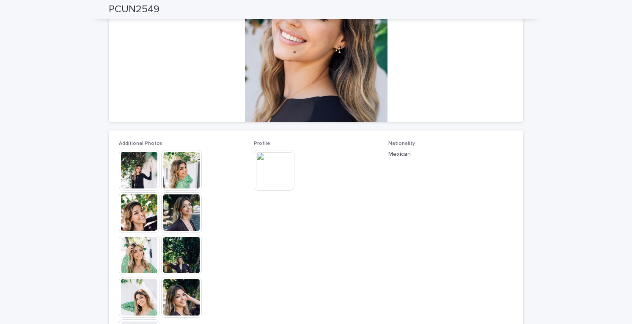
click at [126, 177] on img at bounding box center [139, 170] width 41 height 41
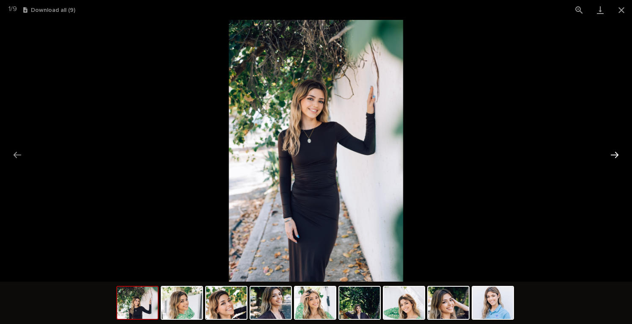
click at [611, 152] on button "Next slide" at bounding box center [615, 154] width 18 height 16
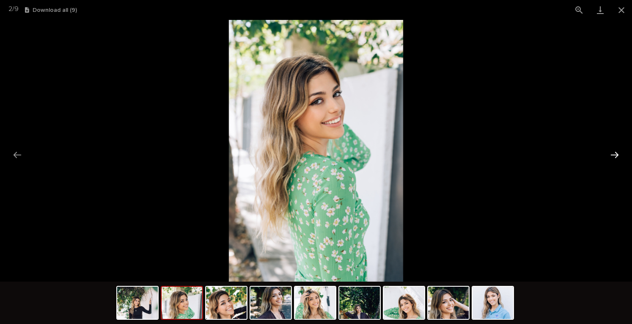
click at [611, 152] on button "Next slide" at bounding box center [615, 154] width 18 height 16
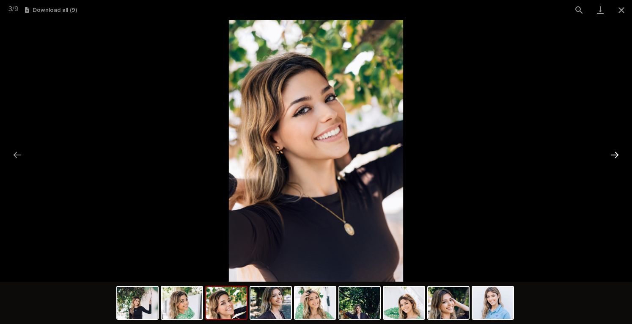
click at [611, 152] on button "Next slide" at bounding box center [615, 154] width 18 height 16
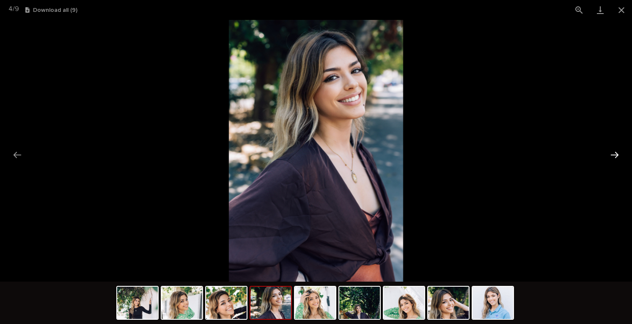
click at [611, 152] on button "Next slide" at bounding box center [615, 154] width 18 height 16
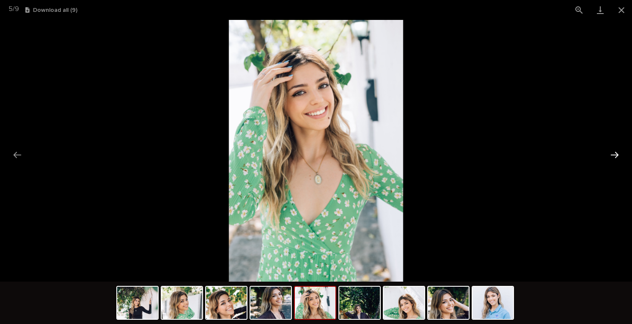
click at [611, 152] on button "Next slide" at bounding box center [615, 154] width 18 height 16
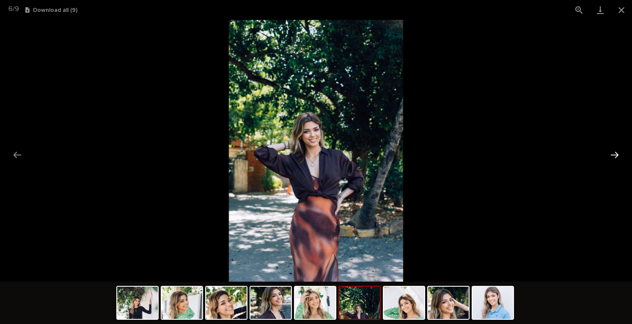
click at [611, 152] on button "Next slide" at bounding box center [615, 154] width 18 height 16
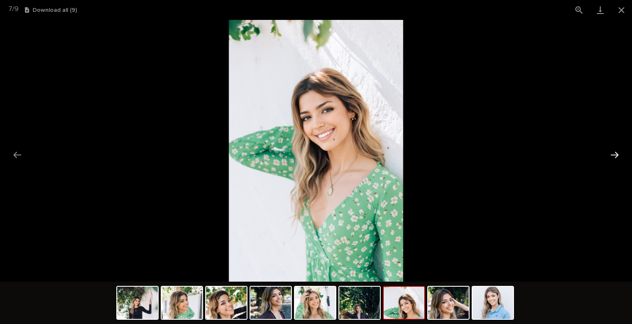
click at [611, 152] on button "Next slide" at bounding box center [615, 154] width 18 height 16
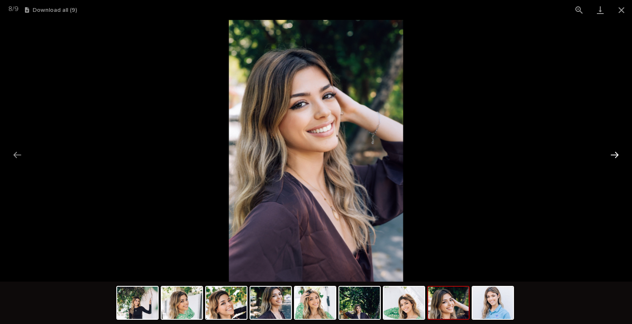
click at [611, 152] on button "Next slide" at bounding box center [615, 154] width 18 height 16
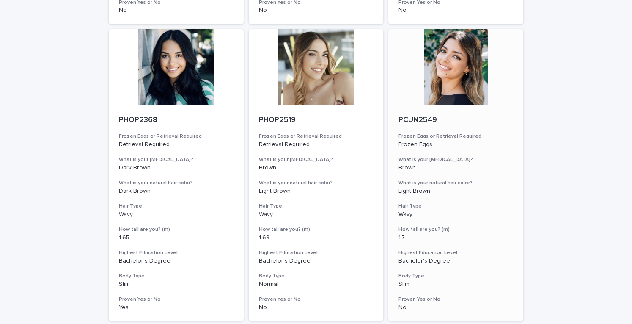
click at [441, 95] on div at bounding box center [455, 67] width 135 height 76
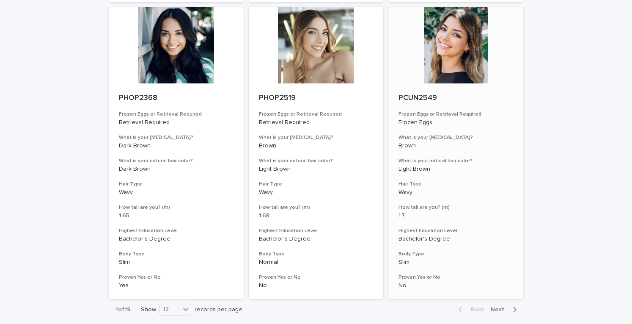
scroll to position [1034, 0]
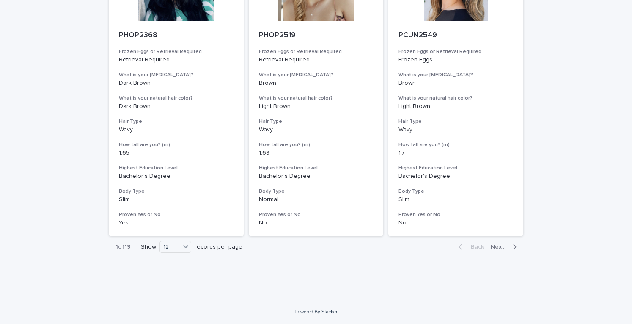
click at [499, 247] on span "Next" at bounding box center [500, 247] width 19 height 6
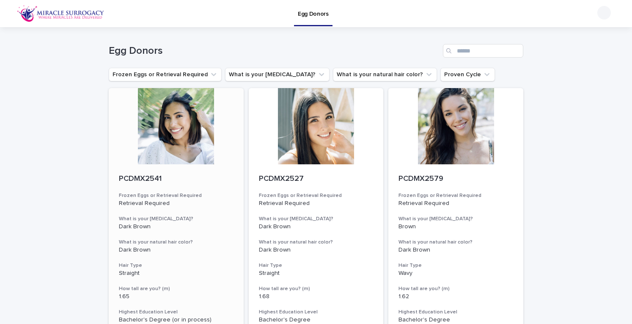
click at [153, 130] on div at bounding box center [176, 126] width 135 height 76
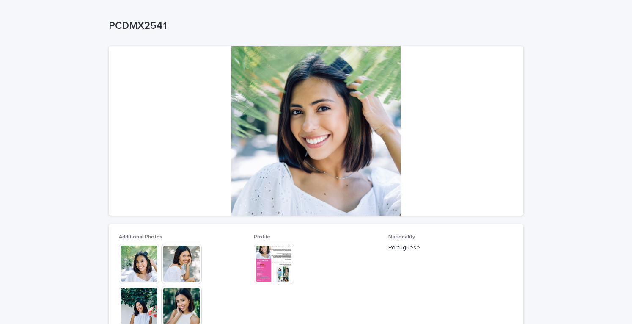
scroll to position [127, 0]
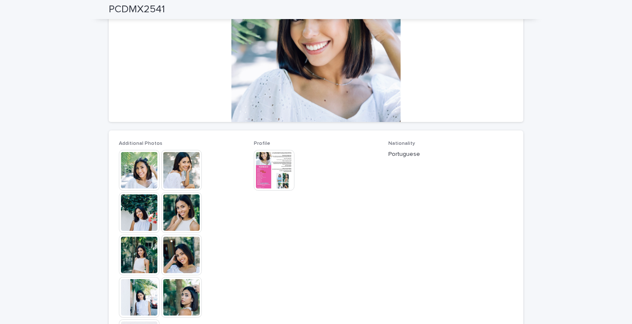
click at [174, 170] on img at bounding box center [181, 170] width 41 height 41
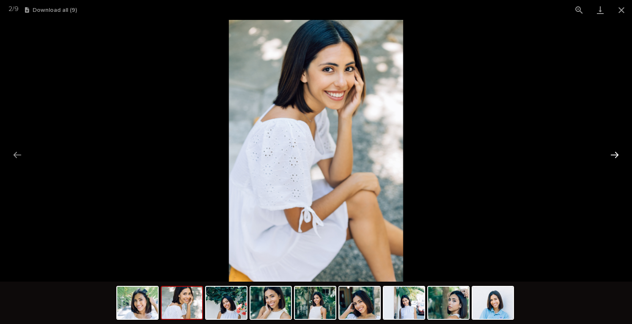
click at [614, 159] on button "Next slide" at bounding box center [615, 154] width 18 height 16
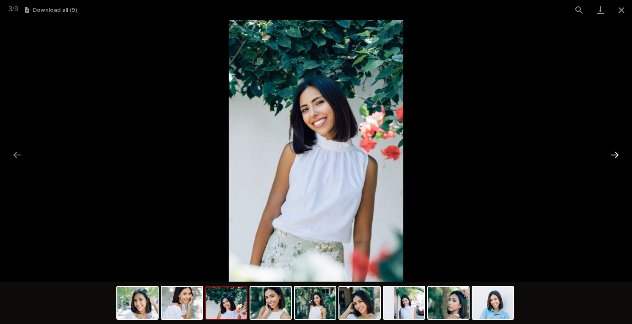
click at [614, 159] on button "Next slide" at bounding box center [615, 154] width 18 height 16
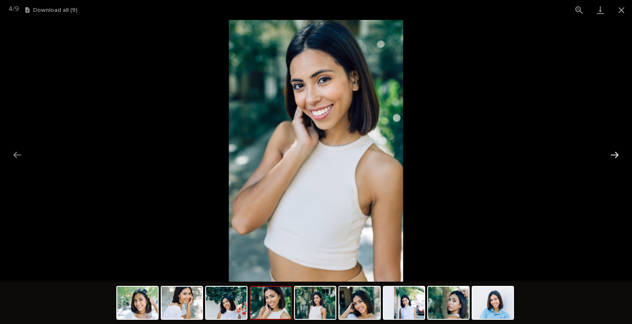
click at [614, 159] on button "Next slide" at bounding box center [615, 154] width 18 height 16
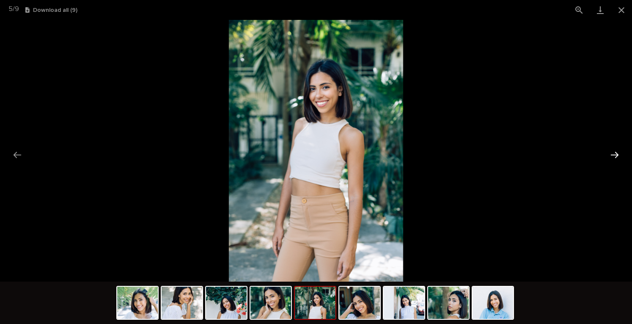
click at [614, 159] on button "Next slide" at bounding box center [615, 154] width 18 height 16
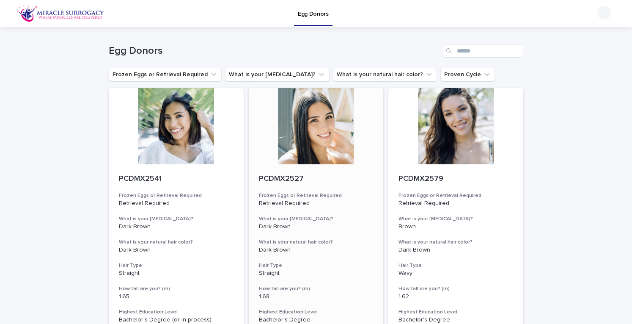
click at [332, 102] on div at bounding box center [316, 126] width 135 height 76
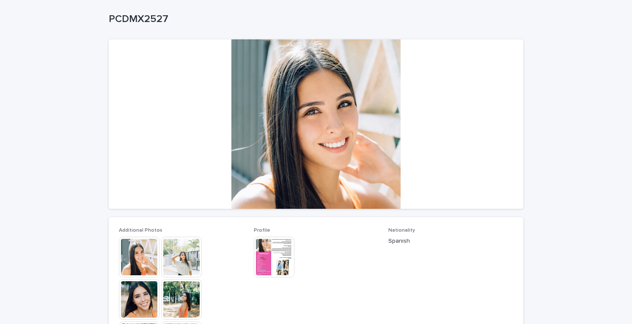
scroll to position [127, 0]
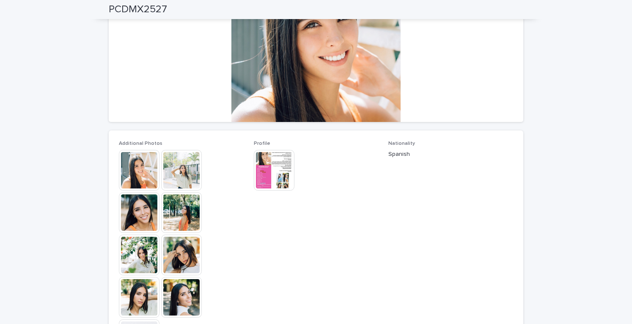
click at [143, 175] on img at bounding box center [139, 170] width 41 height 41
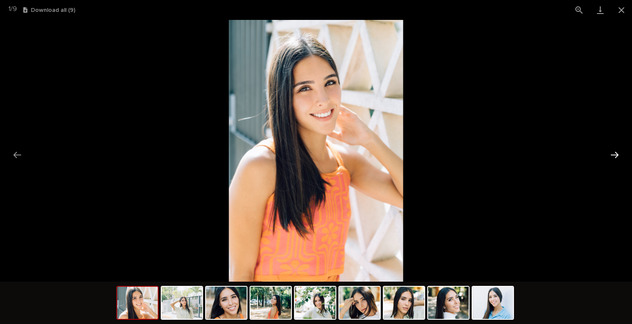
click at [617, 152] on button "Next slide" at bounding box center [615, 154] width 18 height 16
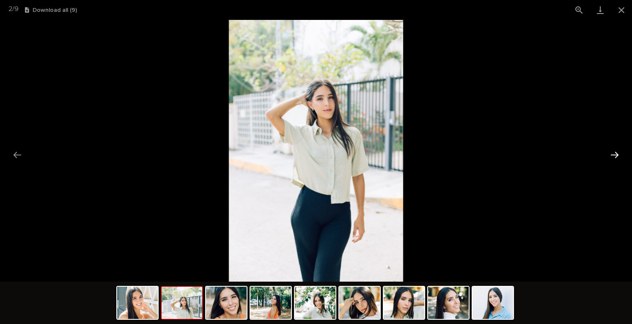
click at [617, 152] on button "Next slide" at bounding box center [615, 154] width 18 height 16
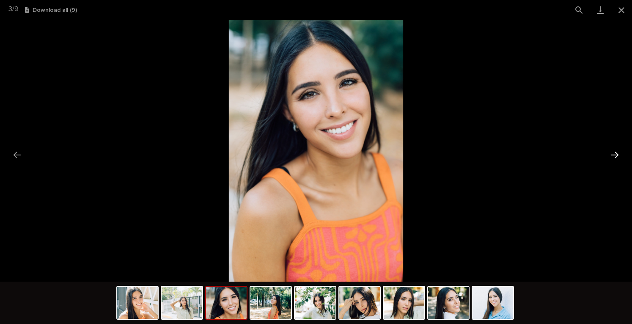
click at [617, 152] on button "Next slide" at bounding box center [615, 154] width 18 height 16
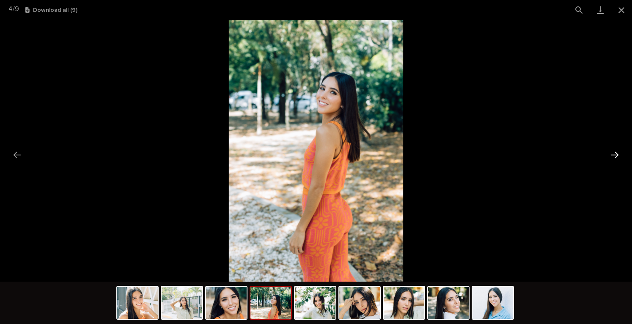
click at [617, 152] on button "Next slide" at bounding box center [615, 154] width 18 height 16
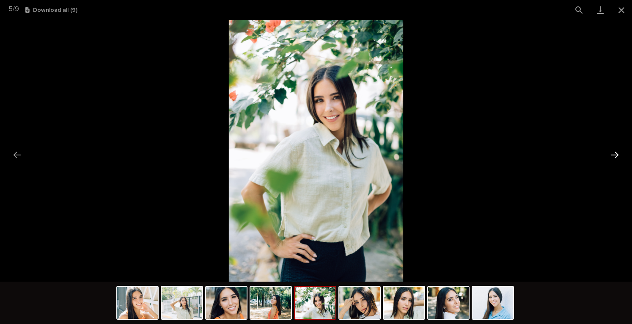
click at [617, 152] on button "Next slide" at bounding box center [615, 154] width 18 height 16
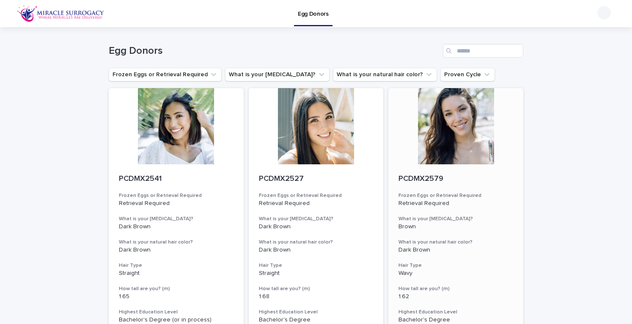
click at [455, 148] on div at bounding box center [455, 126] width 135 height 76
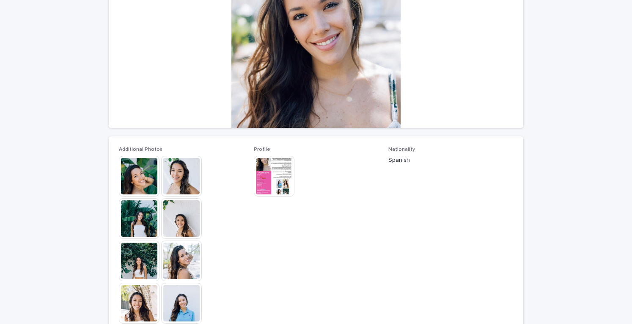
scroll to position [127, 0]
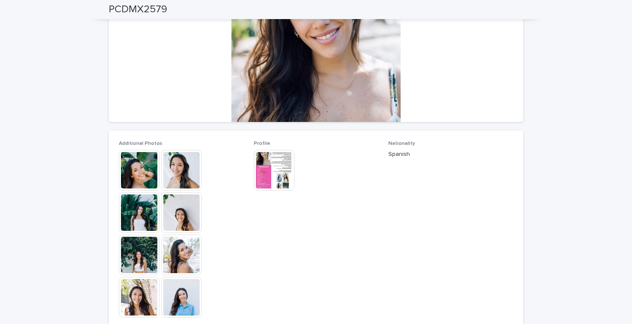
click at [165, 187] on img at bounding box center [181, 170] width 41 height 41
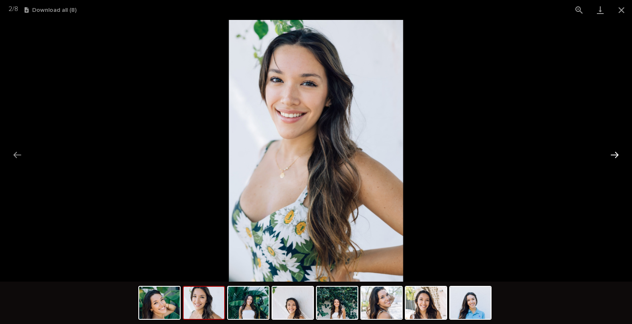
click at [615, 146] on button "Next slide" at bounding box center [615, 154] width 18 height 16
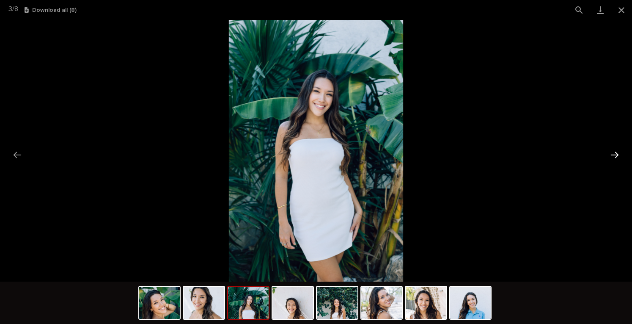
click at [615, 146] on button "Next slide" at bounding box center [615, 154] width 18 height 16
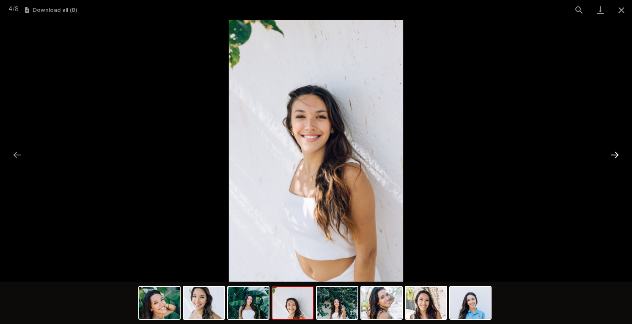
click at [615, 146] on button "Next slide" at bounding box center [615, 154] width 18 height 16
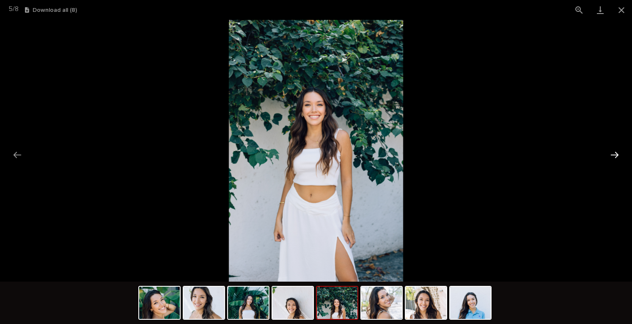
click at [615, 146] on button "Next slide" at bounding box center [615, 154] width 18 height 16
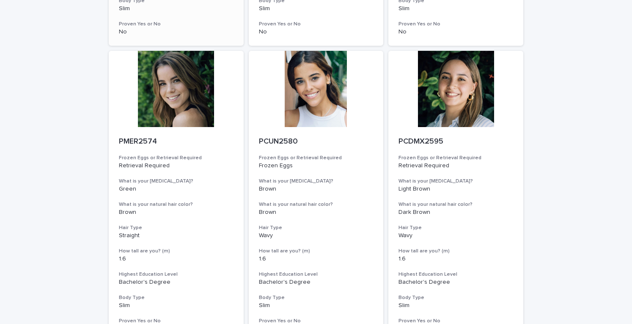
scroll to position [338, 0]
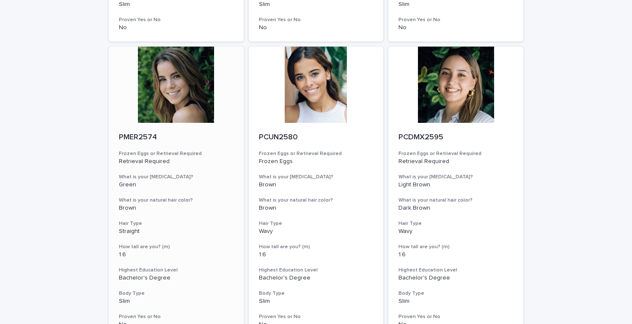
click at [173, 90] on div at bounding box center [176, 85] width 135 height 76
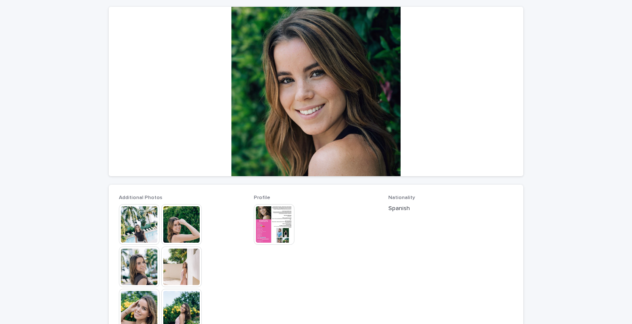
scroll to position [85, 0]
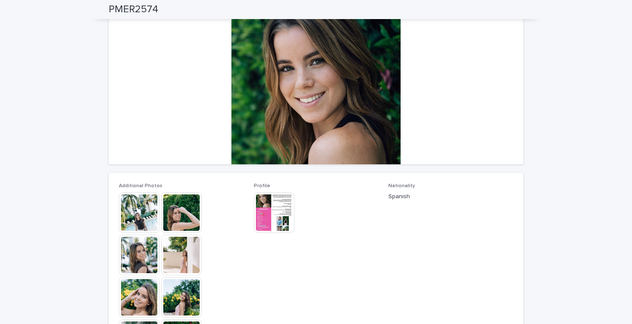
click at [142, 198] on img at bounding box center [139, 212] width 41 height 41
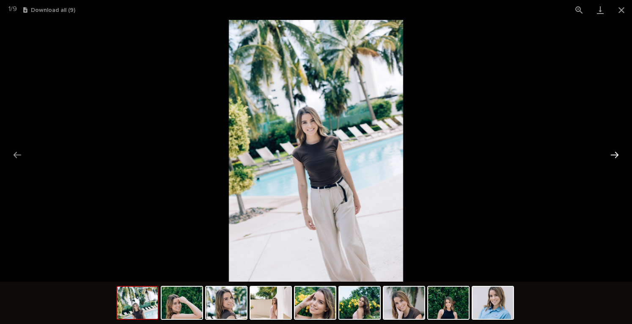
click at [618, 148] on button "Next slide" at bounding box center [615, 154] width 18 height 16
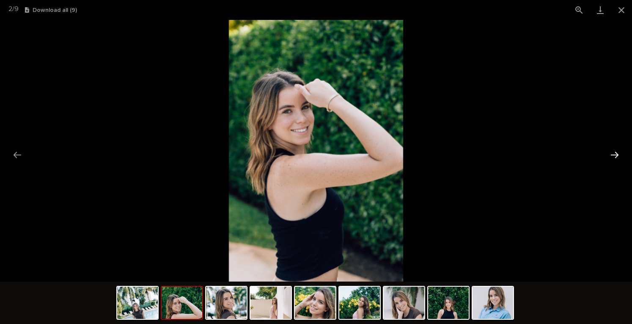
click at [612, 157] on button "Next slide" at bounding box center [615, 154] width 18 height 16
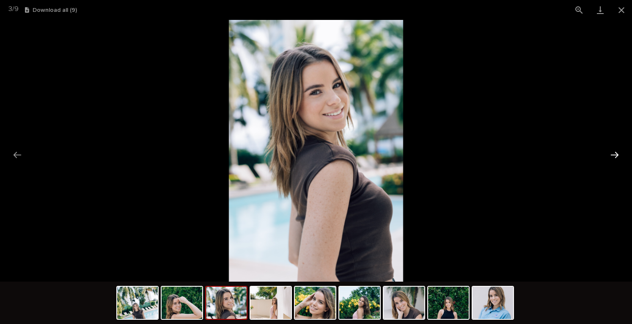
click at [612, 157] on button "Next slide" at bounding box center [615, 154] width 18 height 16
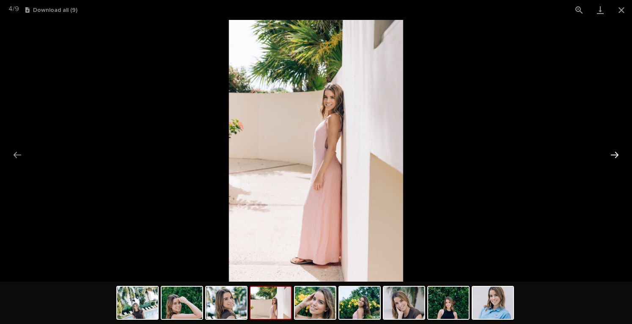
click at [612, 157] on button "Next slide" at bounding box center [615, 154] width 18 height 16
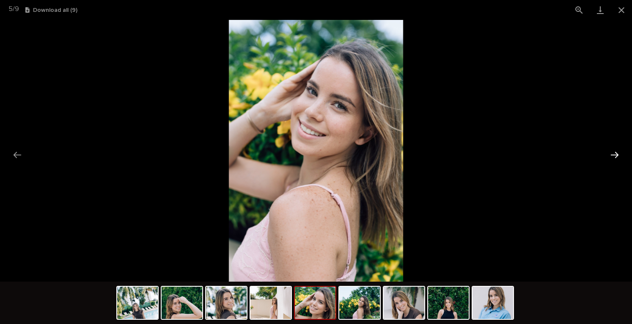
click at [612, 157] on button "Next slide" at bounding box center [615, 154] width 18 height 16
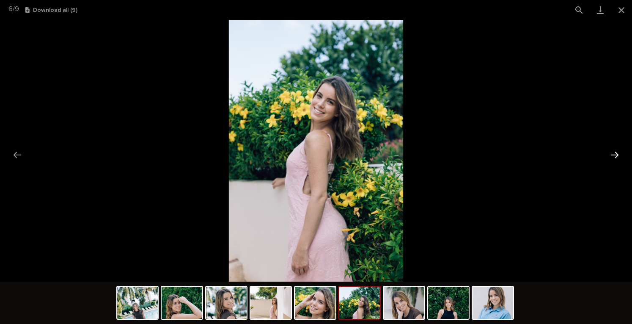
click at [612, 160] on button "Next slide" at bounding box center [615, 154] width 18 height 16
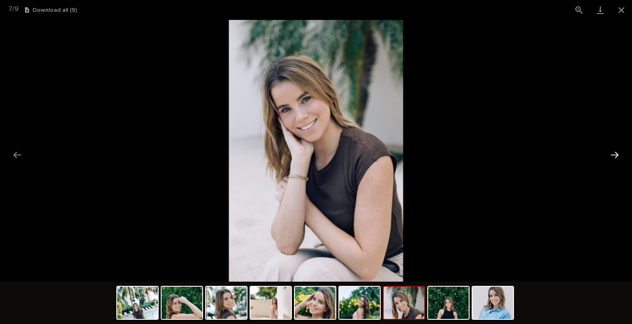
click at [618, 155] on button "Next slide" at bounding box center [615, 154] width 18 height 16
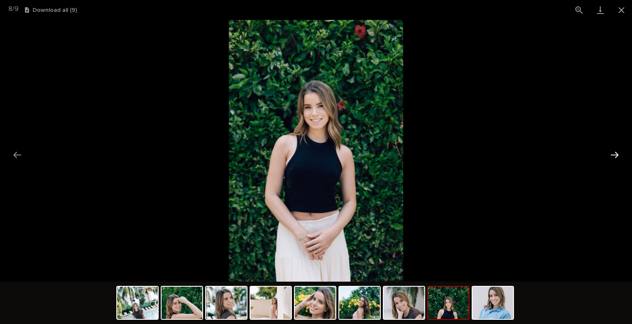
click at [618, 155] on button "Next slide" at bounding box center [615, 154] width 18 height 16
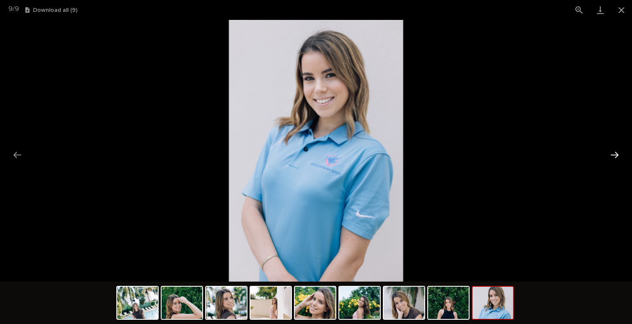
click at [618, 155] on button "Next slide" at bounding box center [615, 154] width 18 height 16
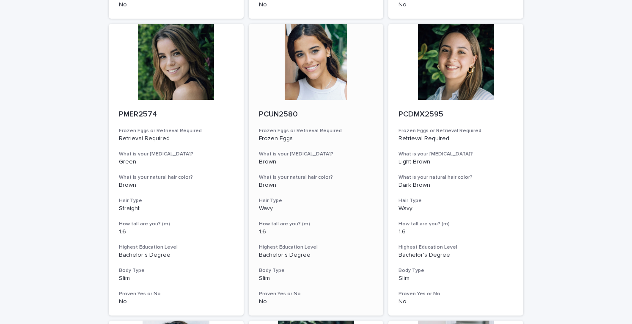
scroll to position [338, 0]
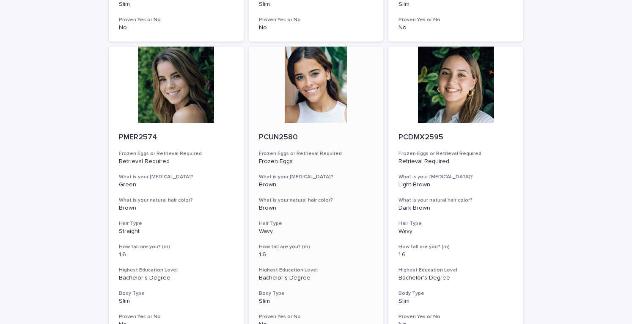
click at [305, 105] on div at bounding box center [316, 85] width 135 height 76
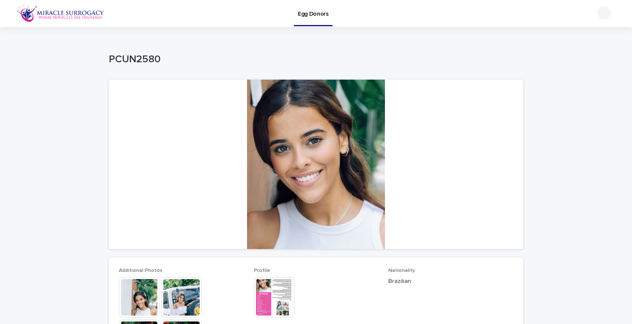
scroll to position [127, 0]
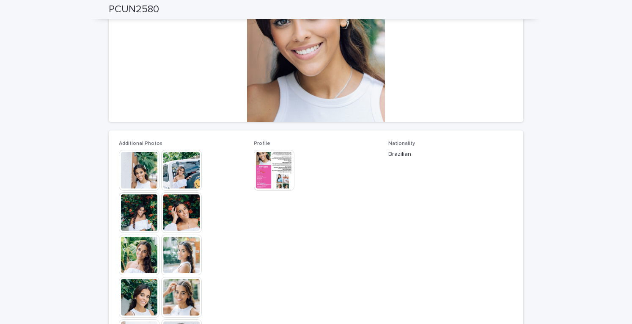
click at [132, 169] on img at bounding box center [139, 170] width 41 height 41
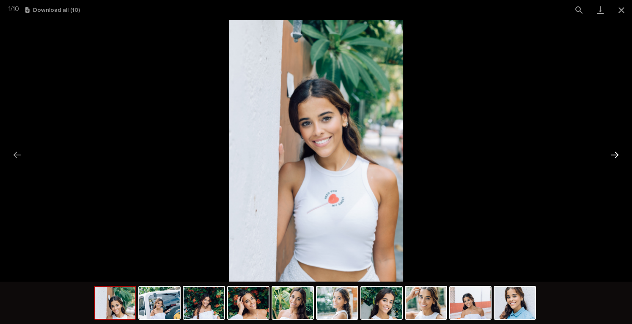
click at [617, 147] on button "Next slide" at bounding box center [615, 154] width 18 height 16
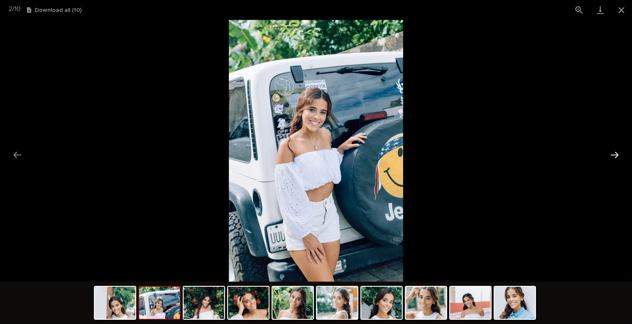
click at [617, 147] on button "Next slide" at bounding box center [615, 154] width 18 height 16
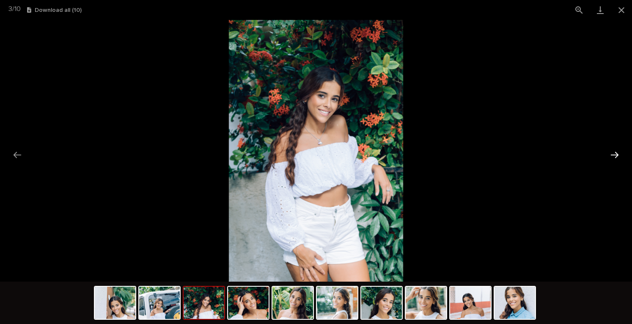
click at [617, 147] on button "Next slide" at bounding box center [615, 154] width 18 height 16
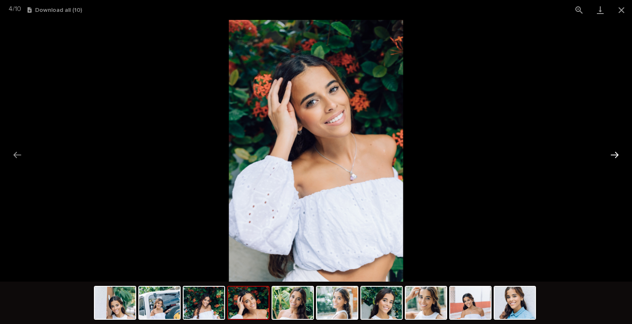
click at [617, 147] on button "Next slide" at bounding box center [615, 154] width 18 height 16
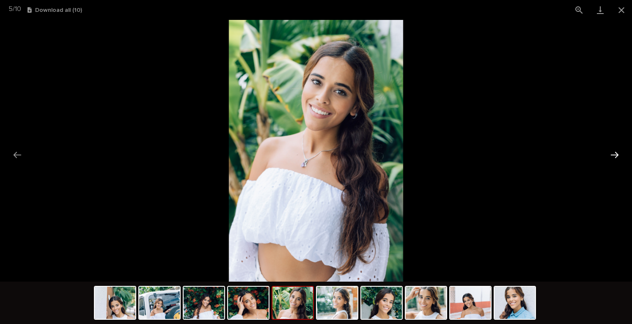
click at [617, 147] on button "Next slide" at bounding box center [615, 154] width 18 height 16
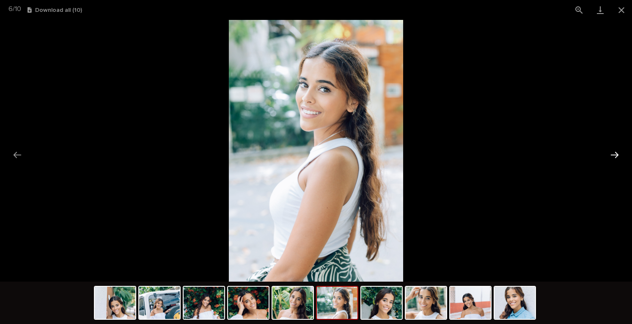
click at [611, 150] on button "Next slide" at bounding box center [615, 154] width 18 height 16
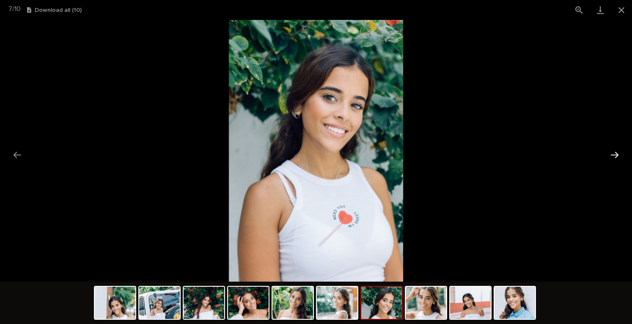
click at [611, 150] on button "Next slide" at bounding box center [615, 154] width 18 height 16
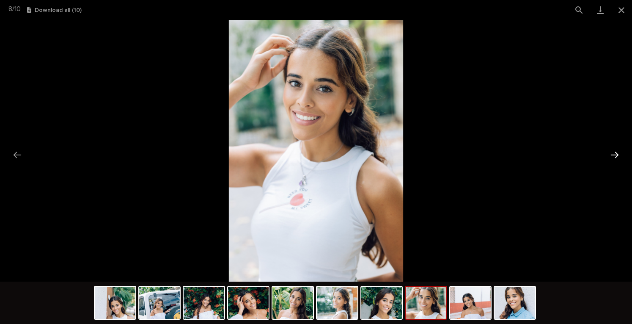
click at [614, 156] on button "Next slide" at bounding box center [615, 154] width 18 height 16
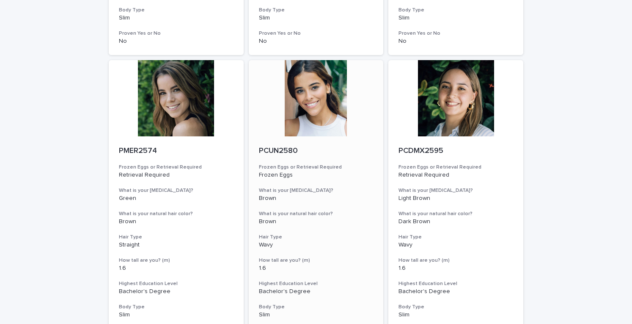
scroll to position [338, 0]
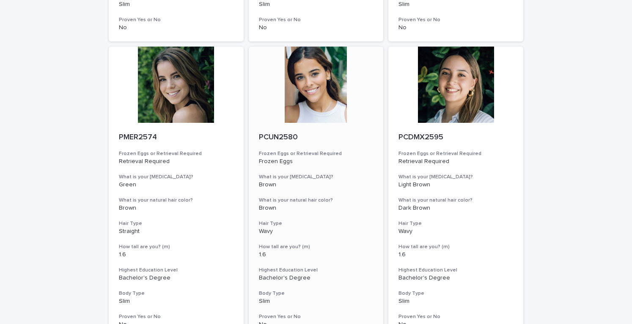
click at [324, 104] on div at bounding box center [316, 85] width 135 height 76
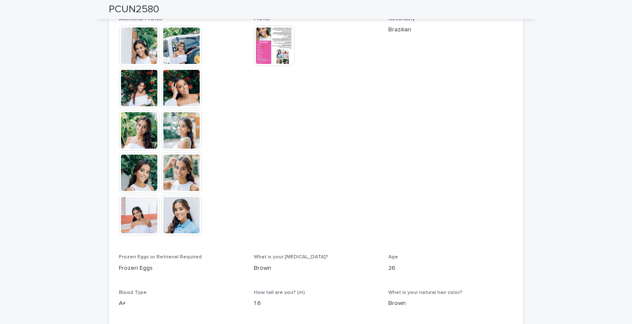
scroll to position [254, 0]
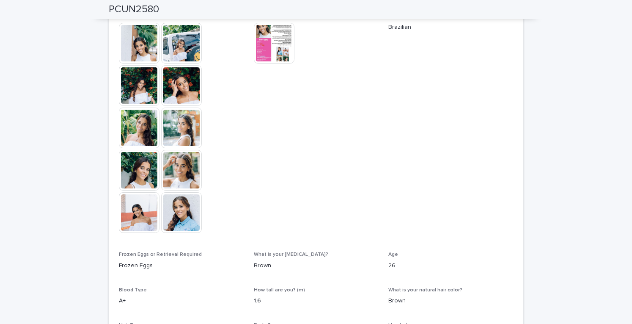
click at [124, 213] on img at bounding box center [139, 212] width 41 height 41
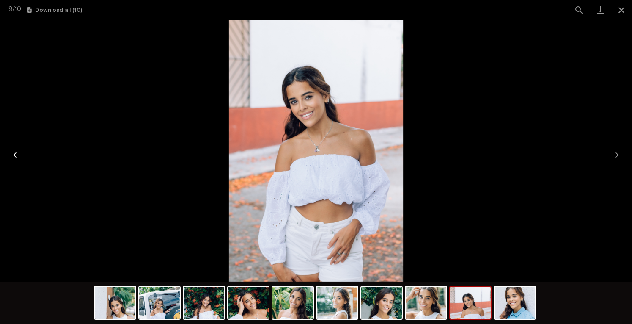
click at [20, 151] on button "Previous slide" at bounding box center [17, 154] width 18 height 16
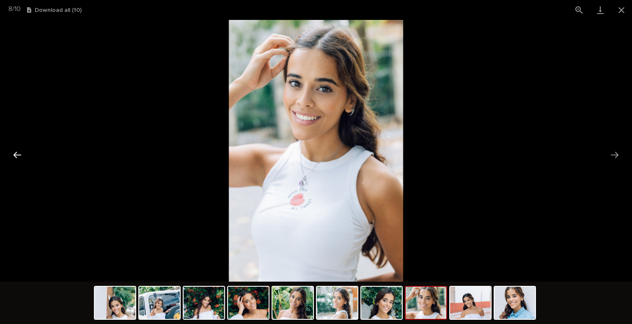
click at [20, 151] on button "Previous slide" at bounding box center [17, 154] width 18 height 16
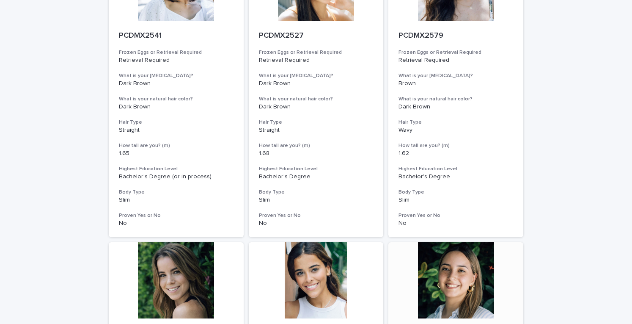
scroll to position [254, 0]
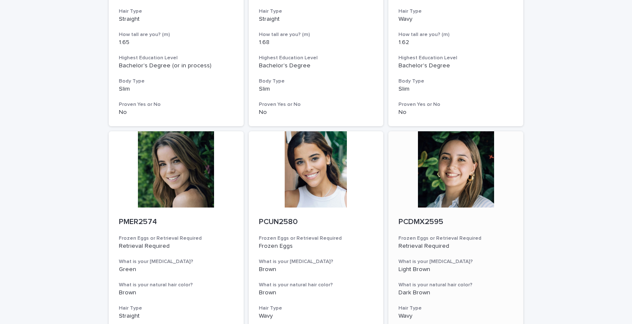
click at [473, 176] on div at bounding box center [455, 169] width 135 height 76
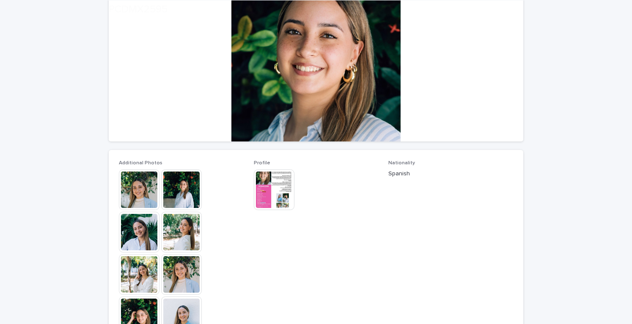
scroll to position [127, 0]
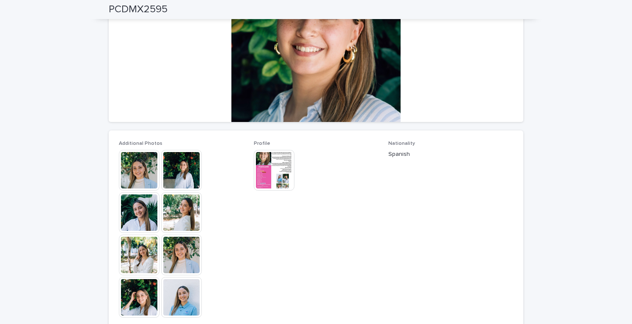
click at [174, 165] on img at bounding box center [181, 170] width 41 height 41
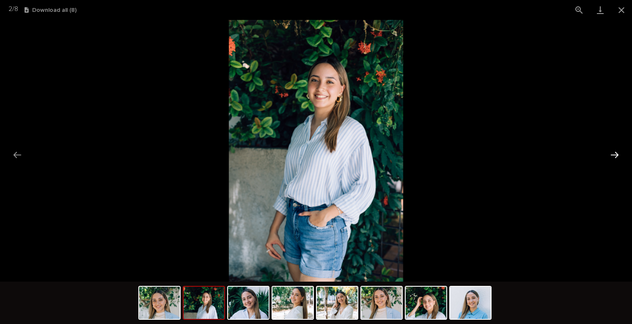
click at [612, 151] on button "Next slide" at bounding box center [615, 154] width 18 height 16
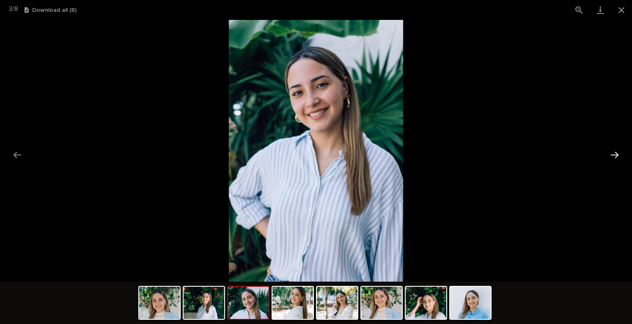
click at [613, 154] on button "Next slide" at bounding box center [615, 154] width 18 height 16
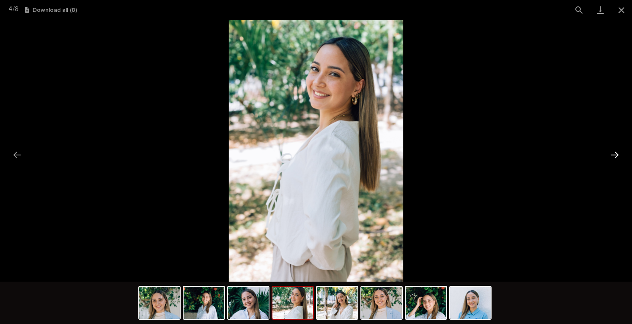
click at [613, 154] on button "Next slide" at bounding box center [615, 154] width 18 height 16
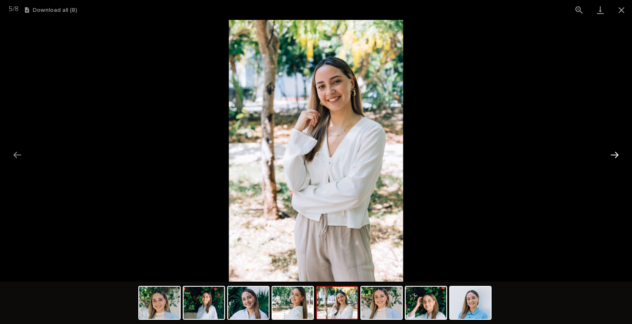
click at [613, 154] on button "Next slide" at bounding box center [615, 154] width 18 height 16
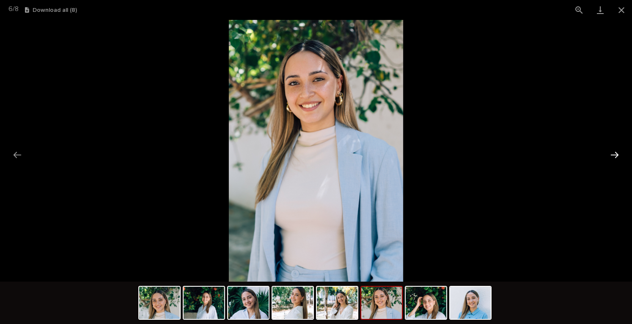
click at [615, 153] on button "Next slide" at bounding box center [615, 154] width 18 height 16
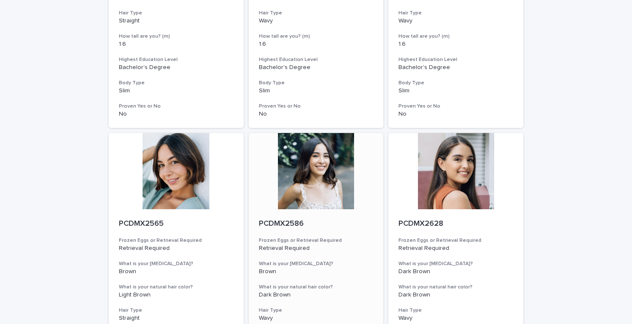
scroll to position [550, 0]
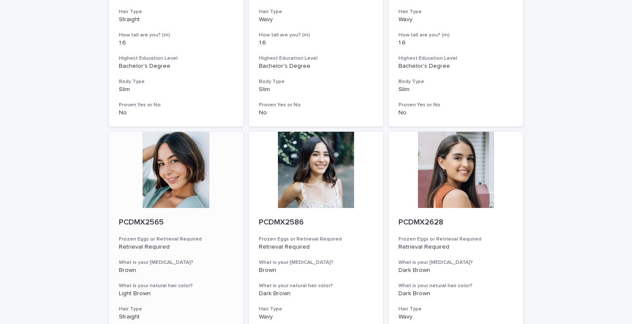
click at [183, 183] on div at bounding box center [176, 170] width 135 height 76
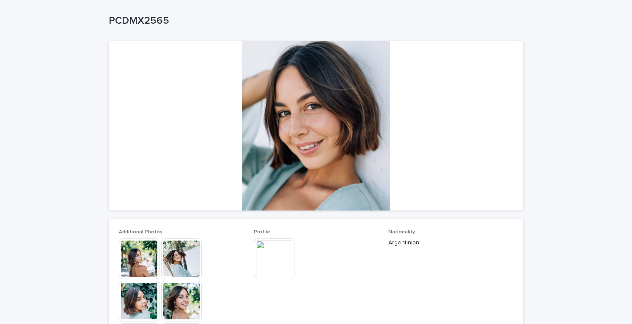
scroll to position [85, 0]
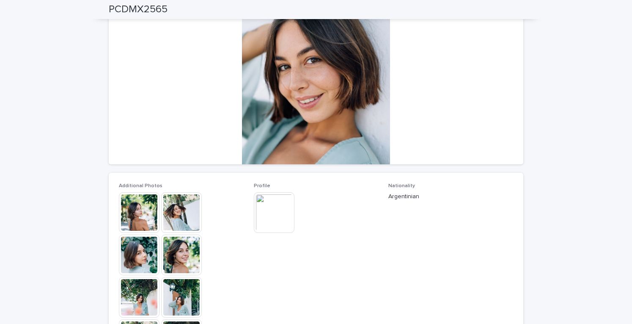
click at [162, 203] on img at bounding box center [181, 212] width 41 height 41
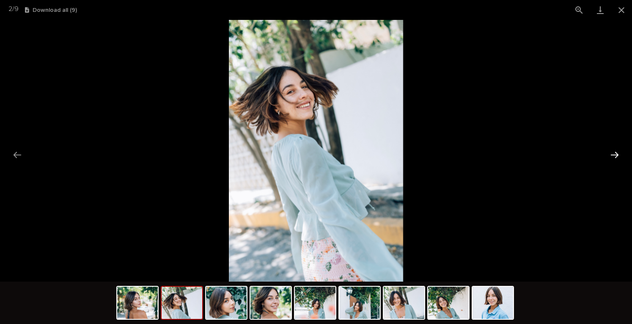
click at [618, 155] on button "Next slide" at bounding box center [615, 154] width 18 height 16
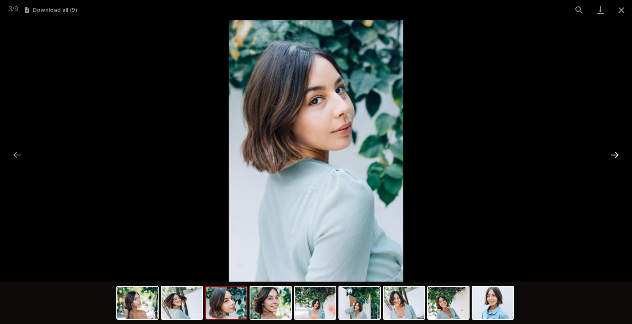
click at [618, 155] on button "Next slide" at bounding box center [615, 154] width 18 height 16
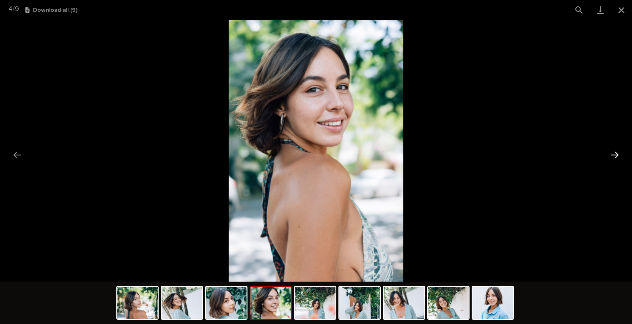
click at [618, 155] on button "Next slide" at bounding box center [615, 154] width 18 height 16
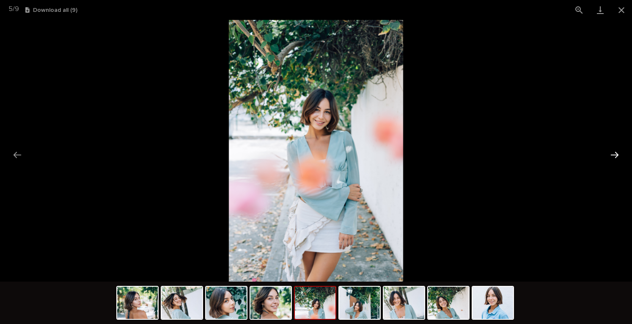
click at [618, 155] on button "Next slide" at bounding box center [615, 154] width 18 height 16
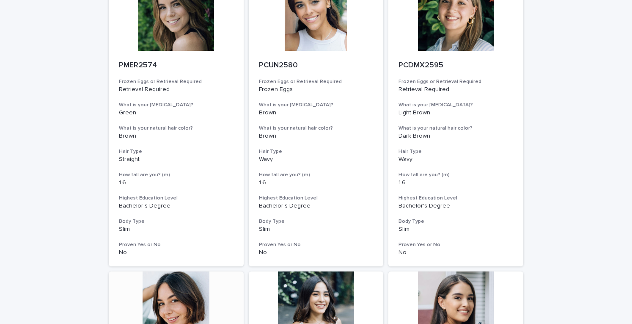
scroll to position [508, 0]
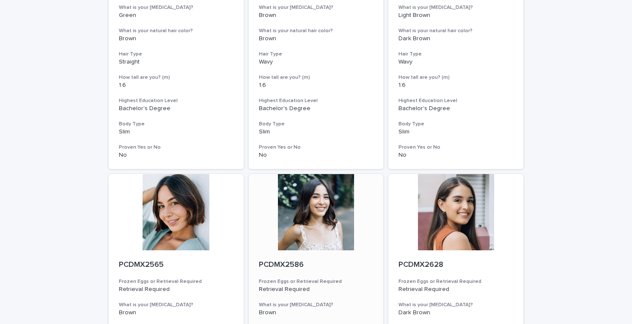
click at [315, 203] on div at bounding box center [316, 212] width 135 height 76
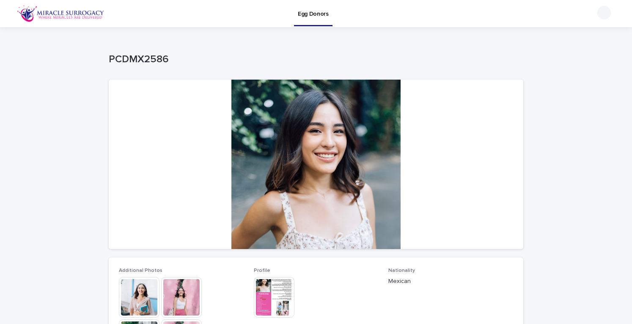
scroll to position [42, 0]
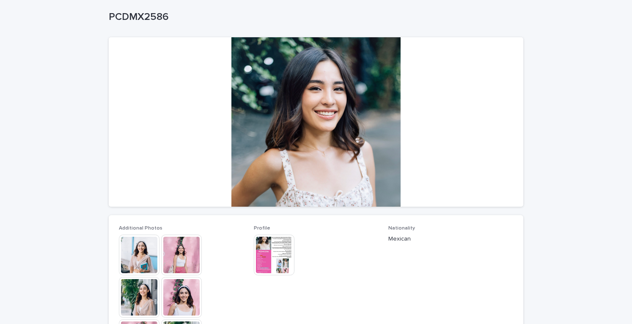
click at [143, 259] on img at bounding box center [139, 254] width 41 height 41
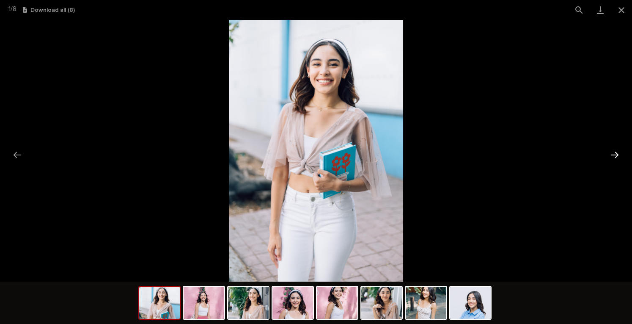
click at [614, 154] on button "Next slide" at bounding box center [615, 154] width 18 height 16
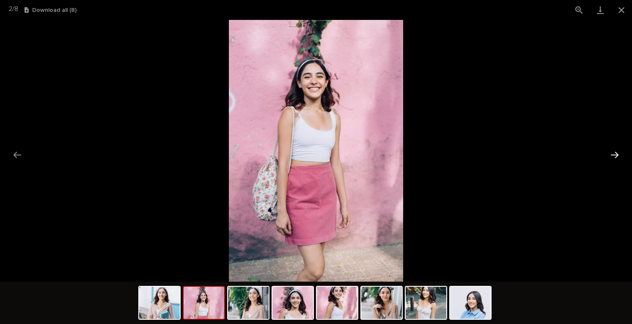
click at [614, 154] on button "Next slide" at bounding box center [615, 154] width 18 height 16
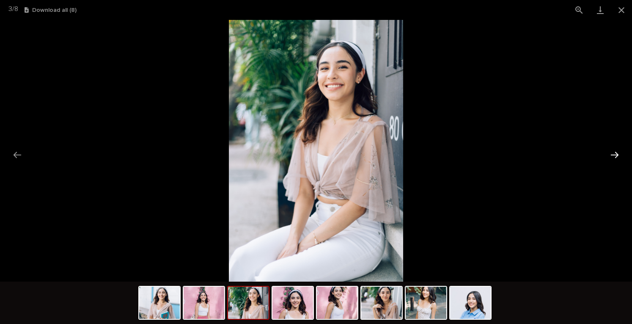
click at [614, 154] on button "Next slide" at bounding box center [615, 154] width 18 height 16
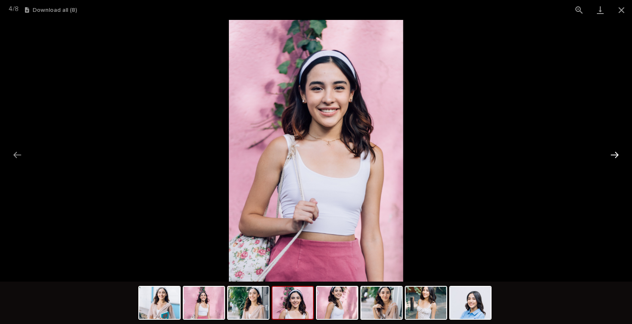
click at [614, 154] on button "Next slide" at bounding box center [615, 154] width 18 height 16
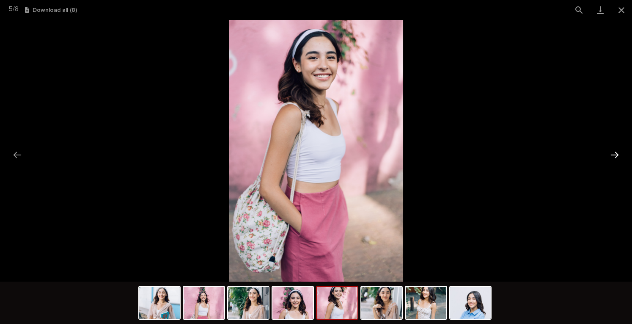
click at [614, 154] on button "Next slide" at bounding box center [615, 154] width 18 height 16
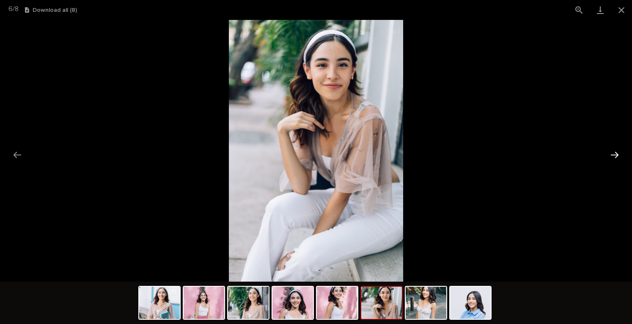
click at [614, 154] on button "Next slide" at bounding box center [615, 154] width 18 height 16
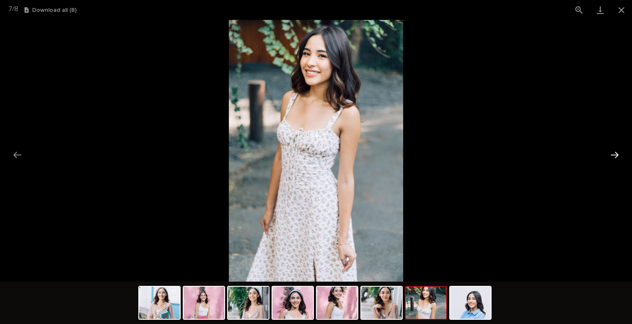
click at [614, 154] on button "Next slide" at bounding box center [615, 154] width 18 height 16
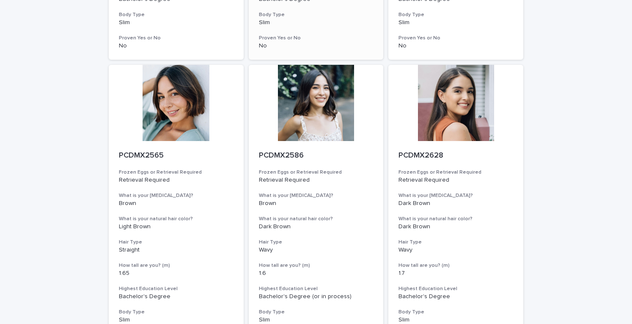
scroll to position [634, 0]
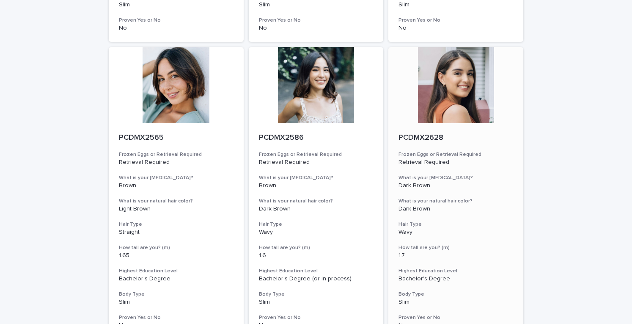
click at [463, 99] on div at bounding box center [455, 85] width 135 height 76
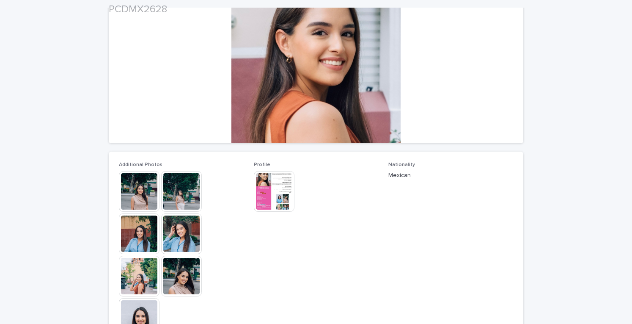
scroll to position [127, 0]
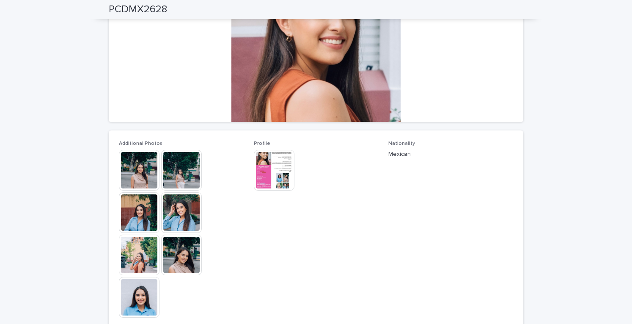
click at [138, 165] on img at bounding box center [139, 170] width 41 height 41
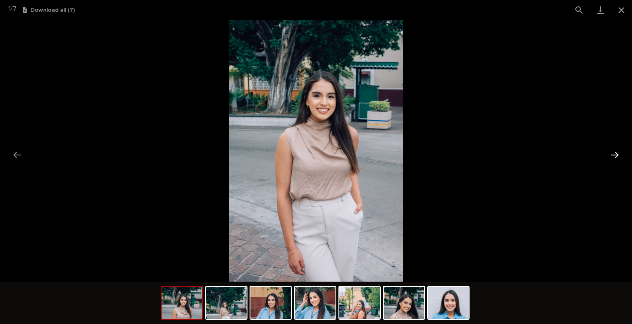
click at [613, 154] on button "Next slide" at bounding box center [615, 154] width 18 height 16
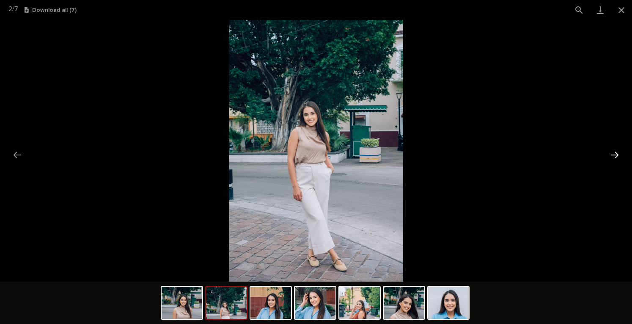
click at [613, 154] on button "Next slide" at bounding box center [615, 154] width 18 height 16
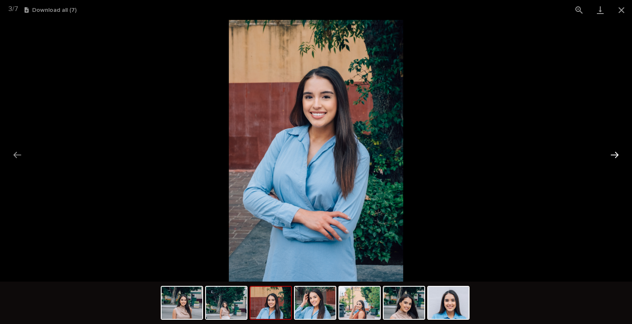
click at [613, 154] on button "Next slide" at bounding box center [615, 154] width 18 height 16
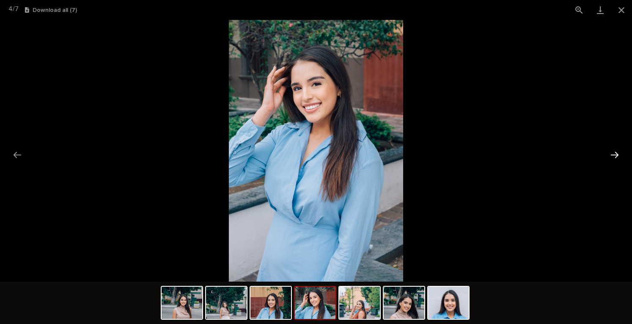
click at [613, 154] on button "Next slide" at bounding box center [615, 154] width 18 height 16
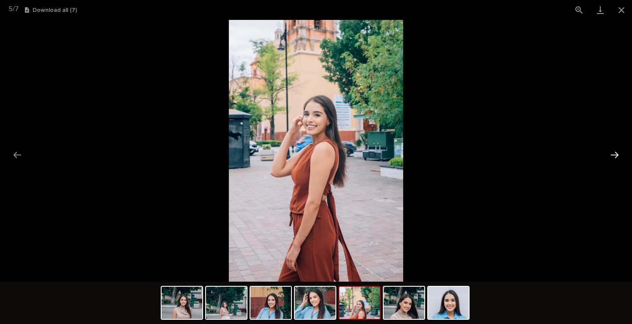
click at [613, 154] on button "Next slide" at bounding box center [615, 154] width 18 height 16
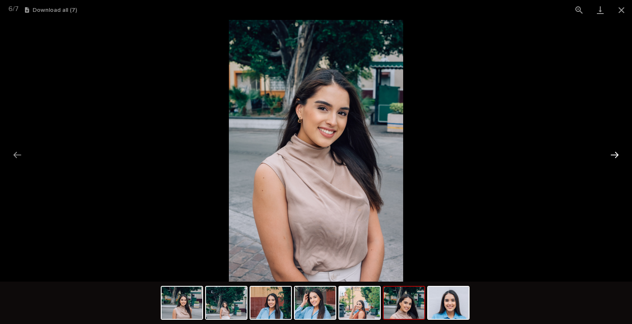
click at [613, 154] on button "Next slide" at bounding box center [615, 154] width 18 height 16
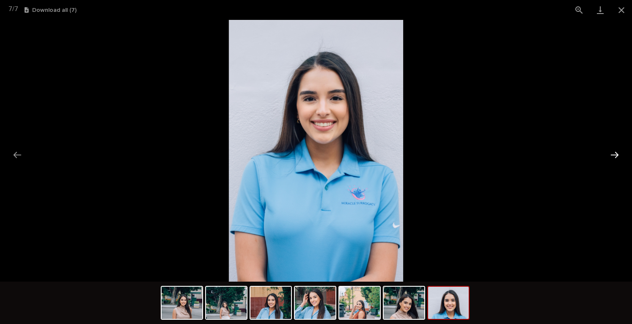
click at [612, 154] on button "Next slide" at bounding box center [615, 154] width 18 height 16
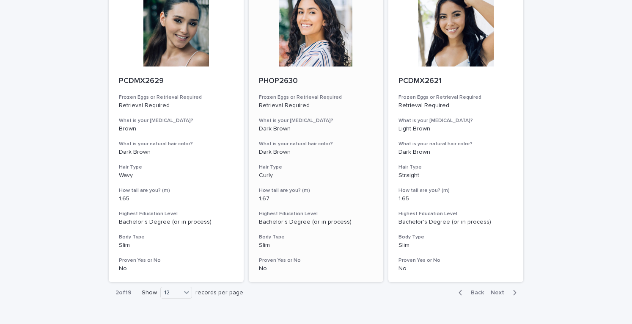
scroll to position [907, 0]
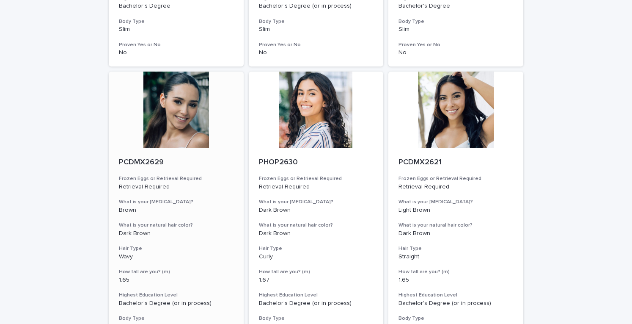
click at [157, 107] on div at bounding box center [176, 109] width 135 height 76
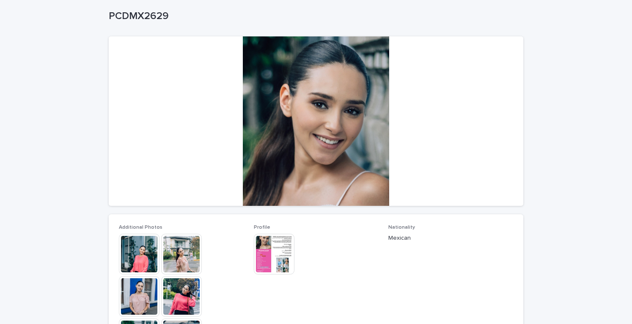
scroll to position [127, 0]
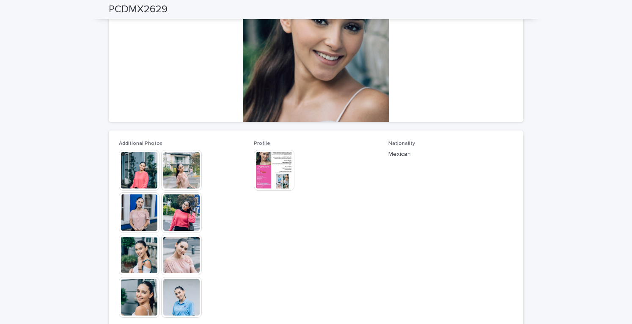
click at [135, 165] on img at bounding box center [139, 170] width 41 height 41
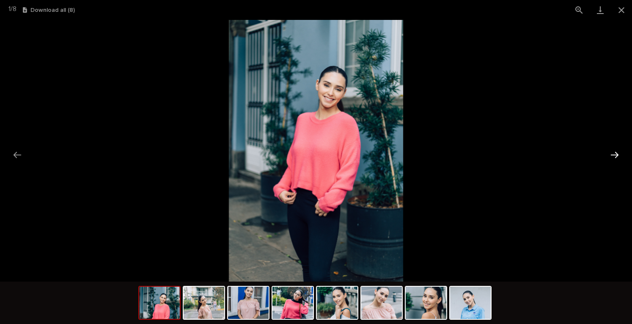
click at [615, 158] on button "Next slide" at bounding box center [615, 154] width 18 height 16
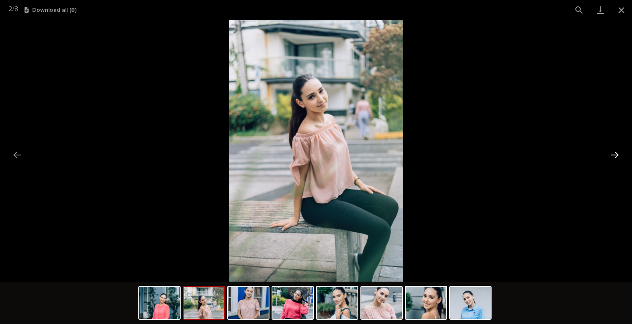
click at [615, 158] on button "Next slide" at bounding box center [615, 154] width 18 height 16
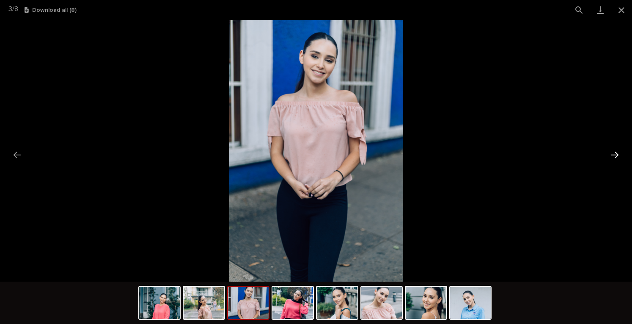
click at [615, 158] on button "Next slide" at bounding box center [615, 154] width 18 height 16
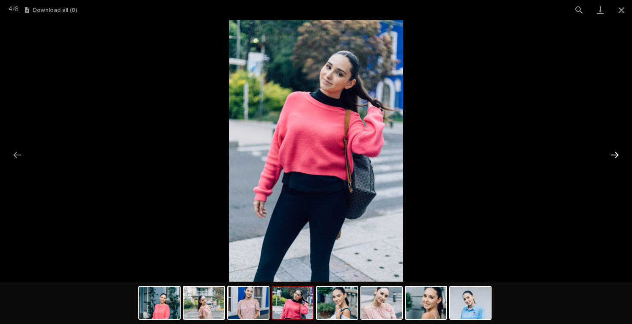
click at [615, 158] on button "Next slide" at bounding box center [615, 154] width 18 height 16
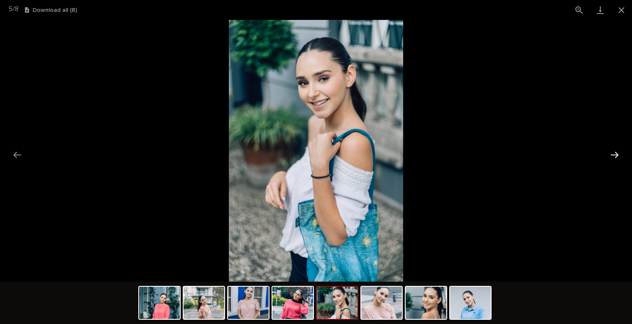
click at [615, 158] on button "Next slide" at bounding box center [615, 154] width 18 height 16
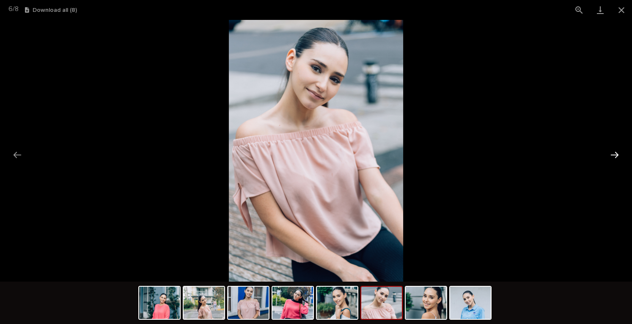
click at [615, 158] on button "Next slide" at bounding box center [615, 154] width 18 height 16
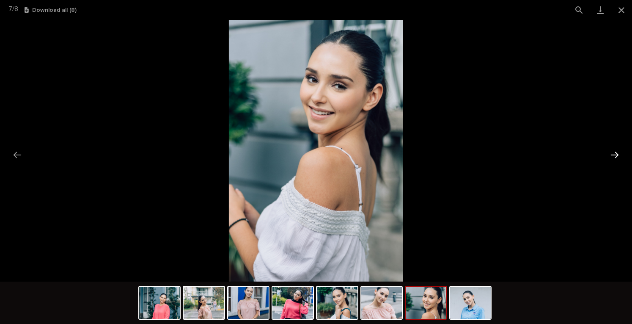
click at [615, 158] on button "Next slide" at bounding box center [615, 154] width 18 height 16
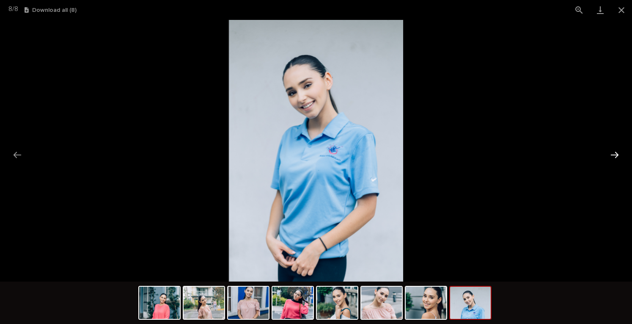
click at [619, 155] on button "Next slide" at bounding box center [615, 154] width 18 height 16
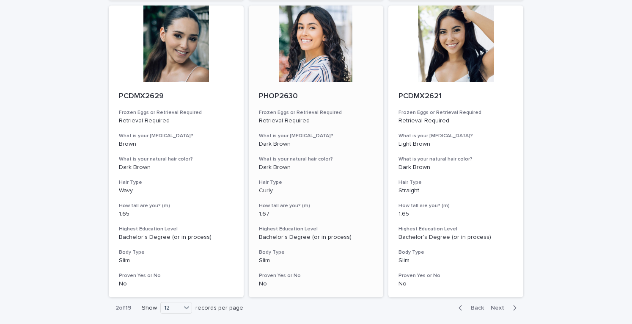
scroll to position [931, 0]
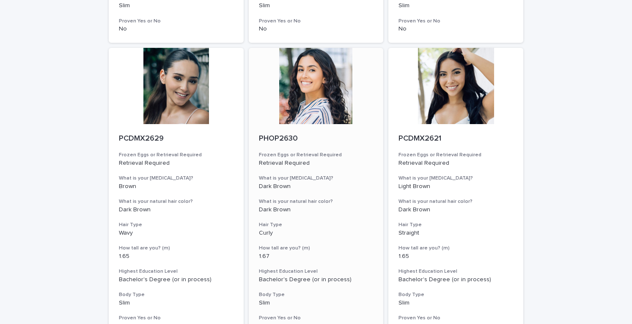
click at [320, 98] on div at bounding box center [316, 86] width 135 height 76
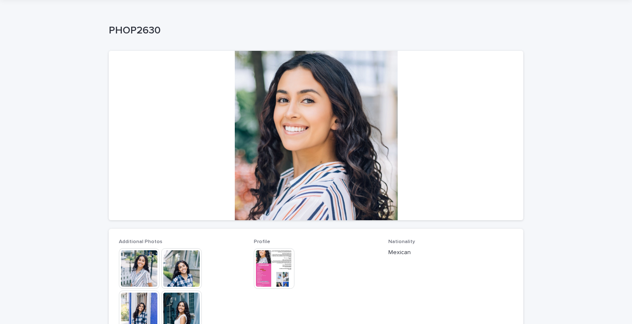
scroll to position [42, 0]
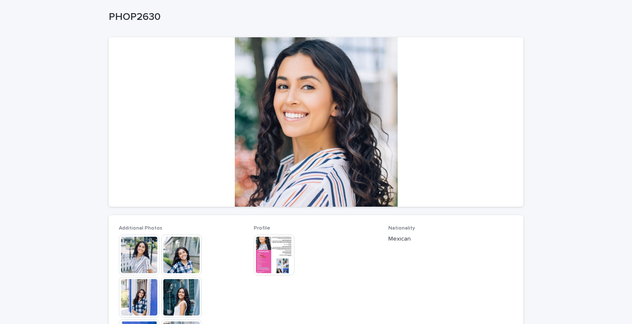
click at [142, 254] on img at bounding box center [139, 254] width 41 height 41
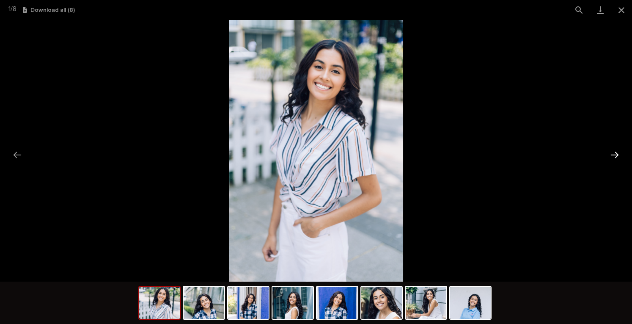
click at [614, 147] on button "Next slide" at bounding box center [615, 154] width 18 height 16
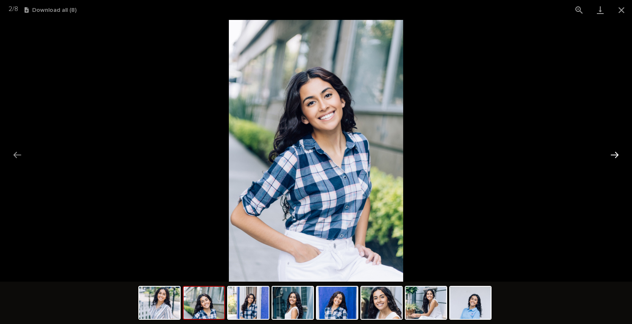
click at [614, 147] on button "Next slide" at bounding box center [615, 154] width 18 height 16
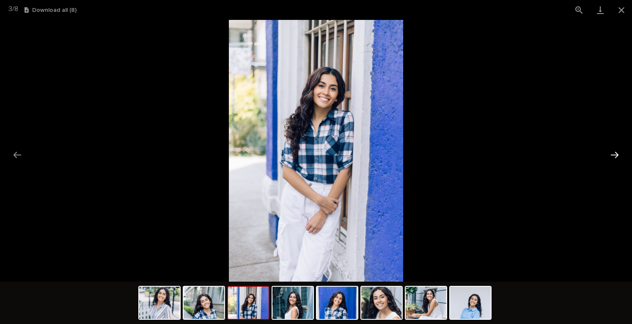
click at [614, 147] on button "Next slide" at bounding box center [615, 154] width 18 height 16
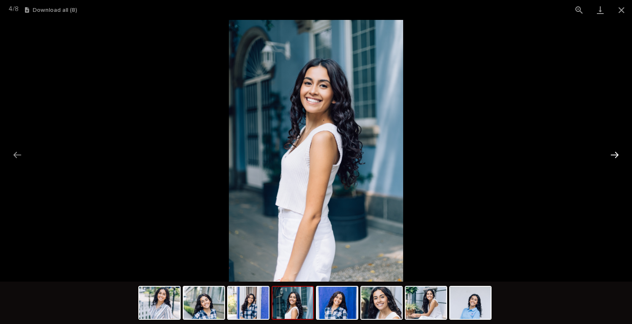
click at [614, 147] on button "Next slide" at bounding box center [615, 154] width 18 height 16
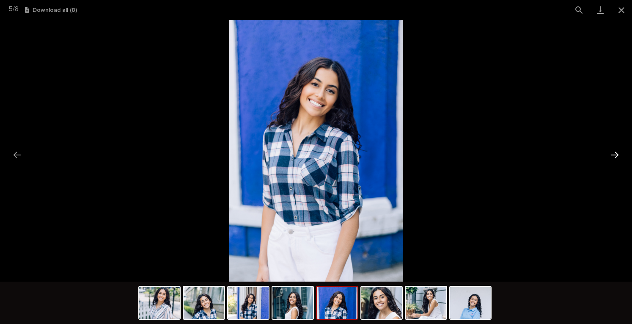
click at [614, 147] on button "Next slide" at bounding box center [615, 154] width 18 height 16
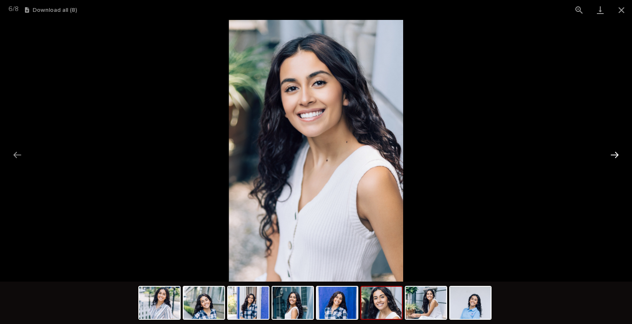
click at [617, 156] on button "Next slide" at bounding box center [615, 154] width 18 height 16
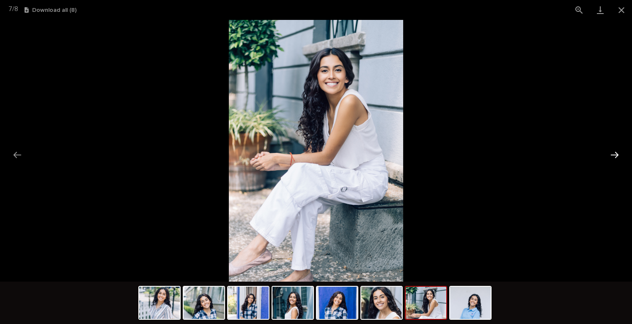
click at [622, 154] on button "Next slide" at bounding box center [615, 154] width 18 height 16
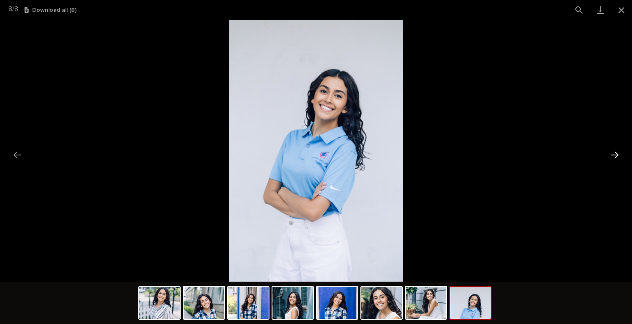
click at [614, 156] on button "Next slide" at bounding box center [615, 154] width 18 height 16
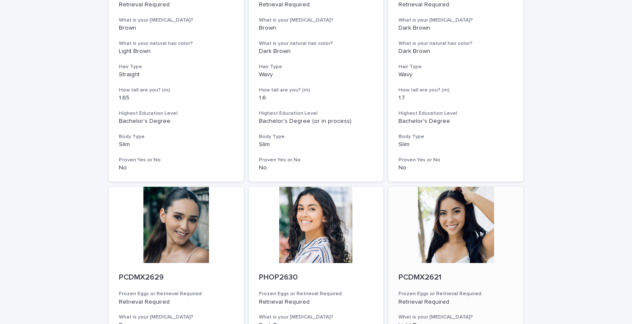
scroll to position [973, 0]
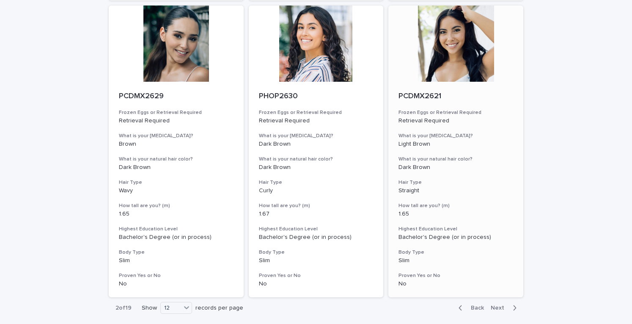
click at [440, 54] on div at bounding box center [455, 43] width 135 height 76
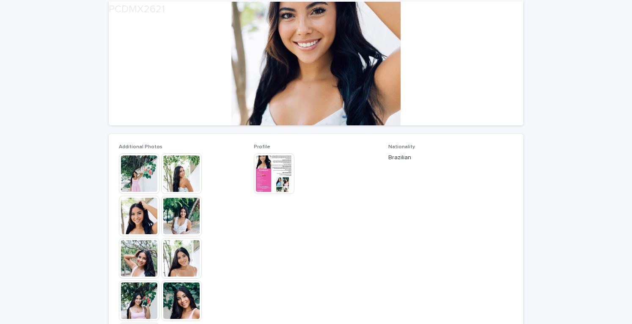
scroll to position [127, 0]
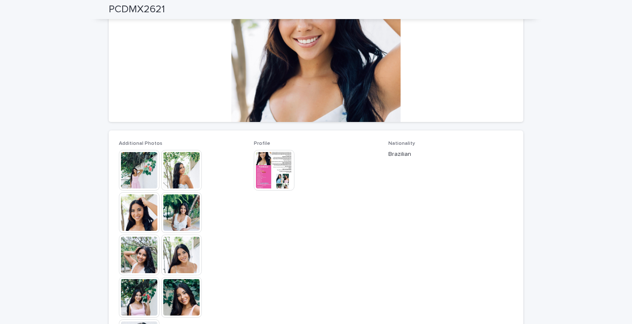
click at [134, 156] on img at bounding box center [139, 170] width 41 height 41
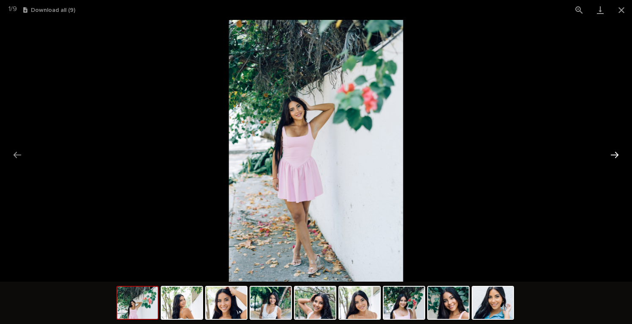
click at [614, 156] on button "Next slide" at bounding box center [615, 154] width 18 height 16
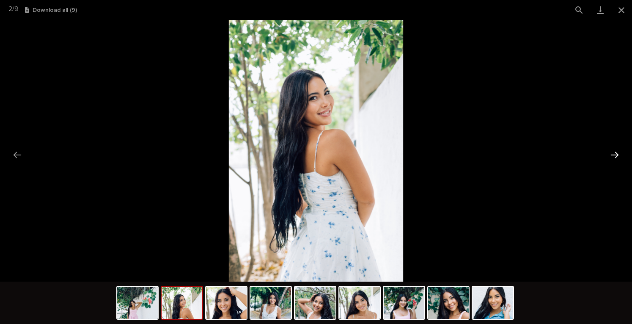
click at [614, 156] on button "Next slide" at bounding box center [615, 154] width 18 height 16
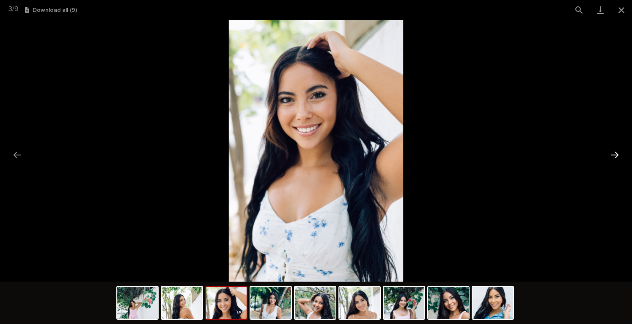
click at [614, 156] on button "Next slide" at bounding box center [615, 154] width 18 height 16
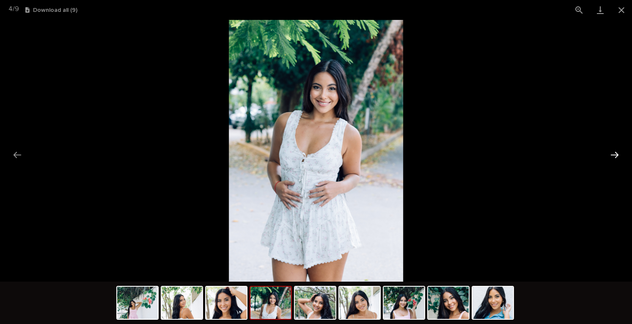
click at [614, 156] on button "Next slide" at bounding box center [615, 154] width 18 height 16
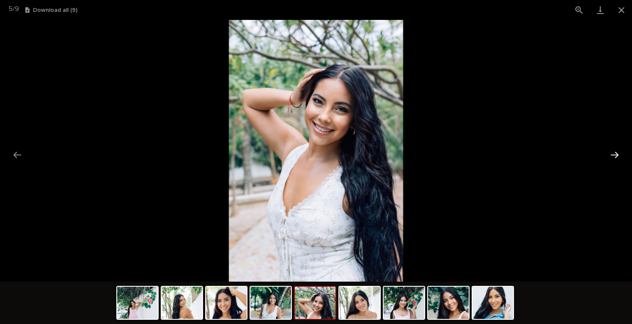
click at [614, 156] on button "Next slide" at bounding box center [615, 154] width 18 height 16
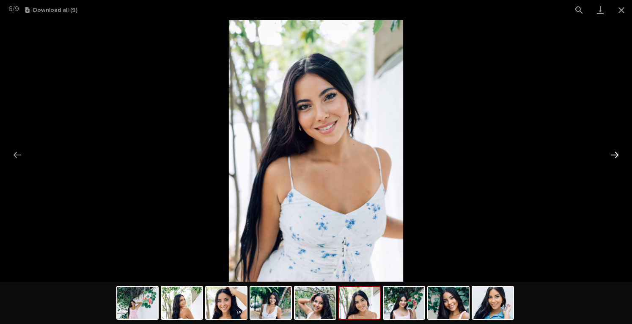
click at [614, 156] on button "Next slide" at bounding box center [615, 154] width 18 height 16
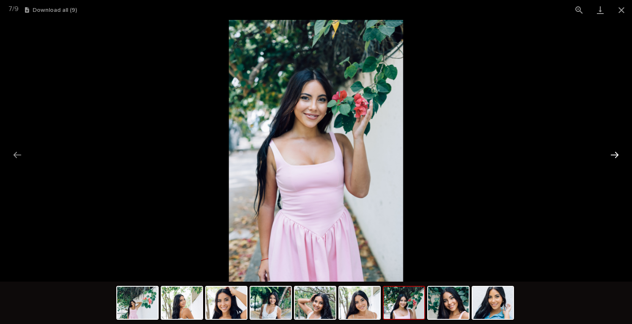
click at [614, 156] on button "Next slide" at bounding box center [615, 154] width 18 height 16
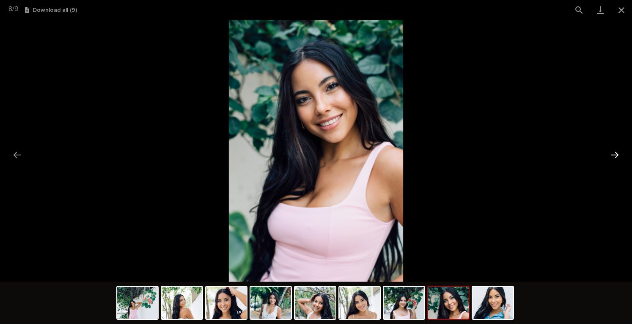
click at [614, 156] on button "Next slide" at bounding box center [615, 154] width 18 height 16
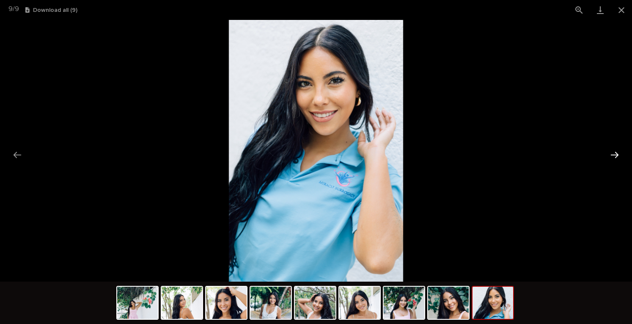
click at [614, 156] on button "Next slide" at bounding box center [615, 154] width 18 height 16
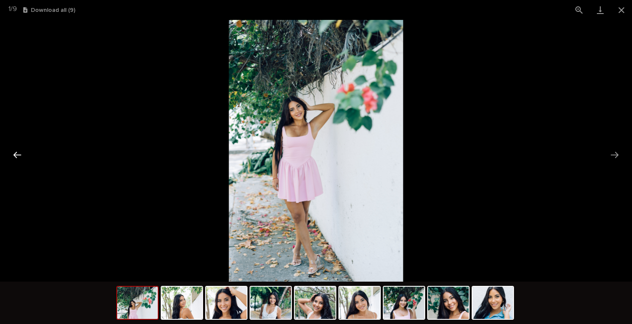
click at [16, 155] on button "Previous slide" at bounding box center [17, 154] width 18 height 16
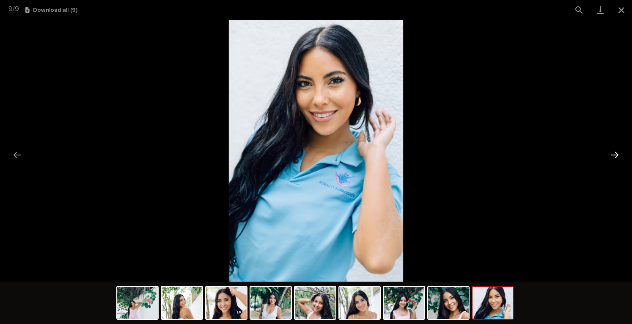
click at [611, 149] on button "Next slide" at bounding box center [615, 154] width 18 height 16
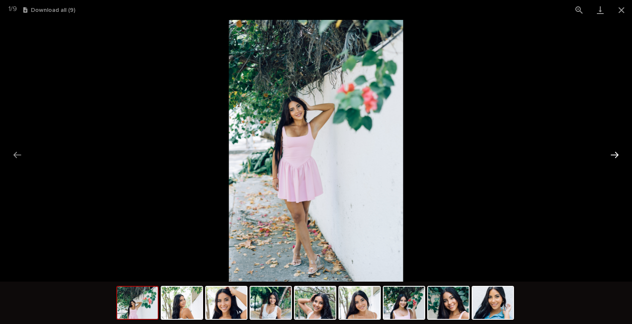
click at [612, 148] on button "Next slide" at bounding box center [615, 154] width 18 height 16
